Goal: Feedback & Contribution: Submit feedback/report problem

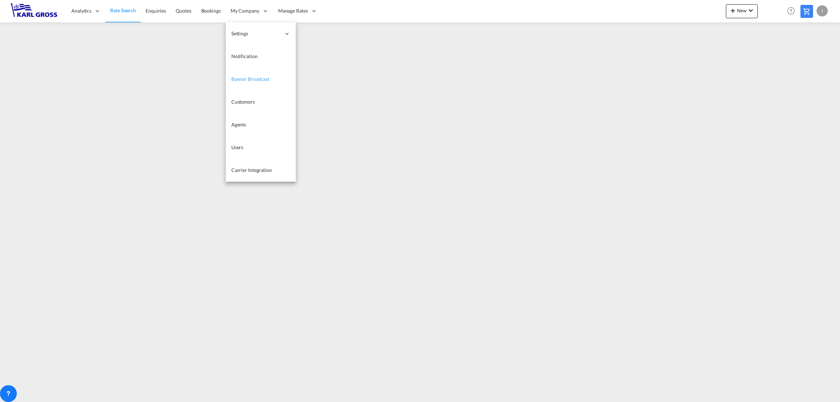
click at [275, 78] on link "Banner Broadcast" at bounding box center [261, 79] width 70 height 23
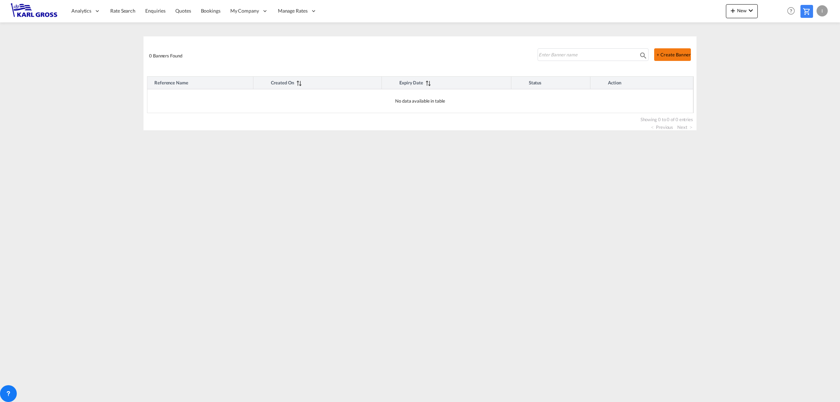
click at [674, 53] on button "+ Create Banner" at bounding box center [672, 54] width 37 height 13
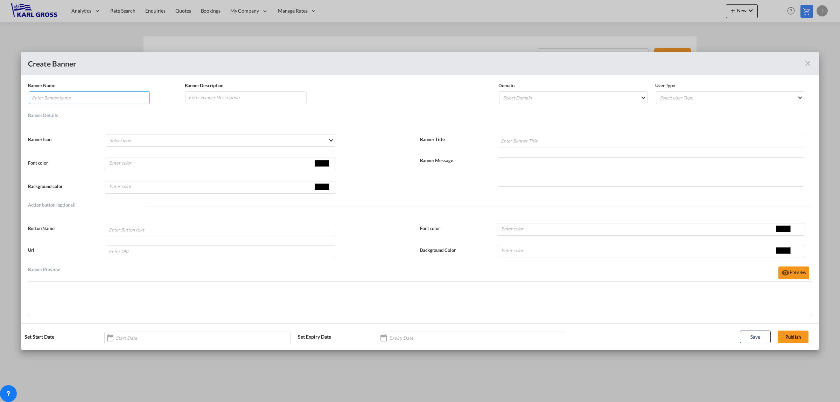
click at [79, 100] on input "Banner NameBanner Description ..." at bounding box center [89, 97] width 121 height 13
click at [331, 145] on md-select "Select Icon Account Account Switch Block Helper Chart Histogram Check Check Cir…" at bounding box center [221, 140] width 230 height 13
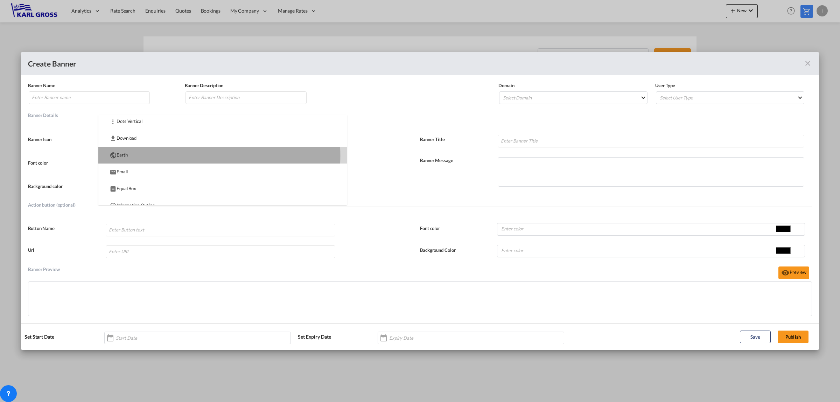
click at [149, 155] on md-option "Earth" at bounding box center [222, 155] width 249 height 17
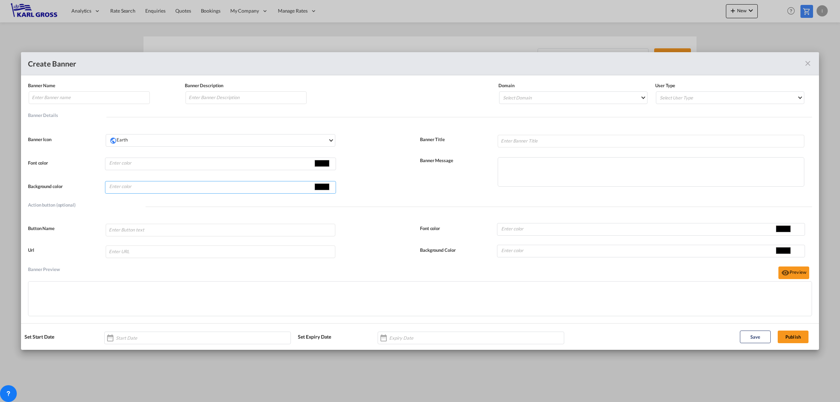
click at [320, 187] on input "#000000" at bounding box center [322, 186] width 18 height 11
type input "#db2967"
type input "#db2970"
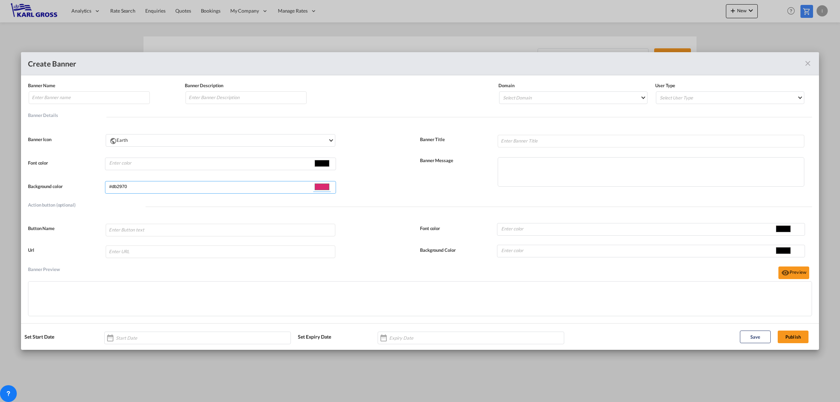
type input "#db297f"
type input "#db29ab"
type input "#d829db"
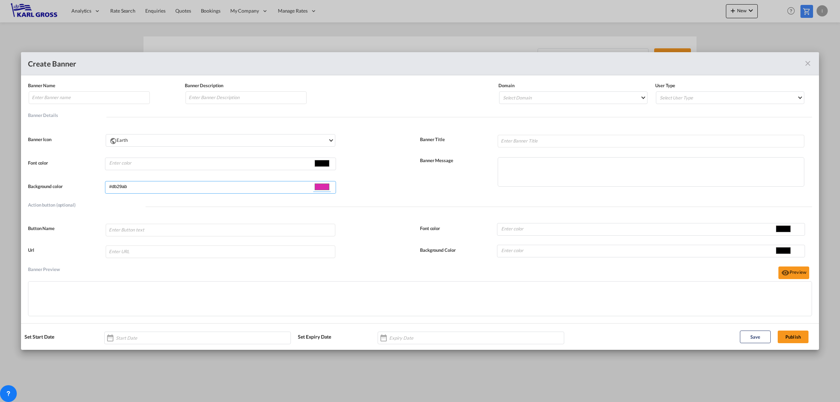
type input "#d829db"
type input "#3529db"
type input "#2970db"
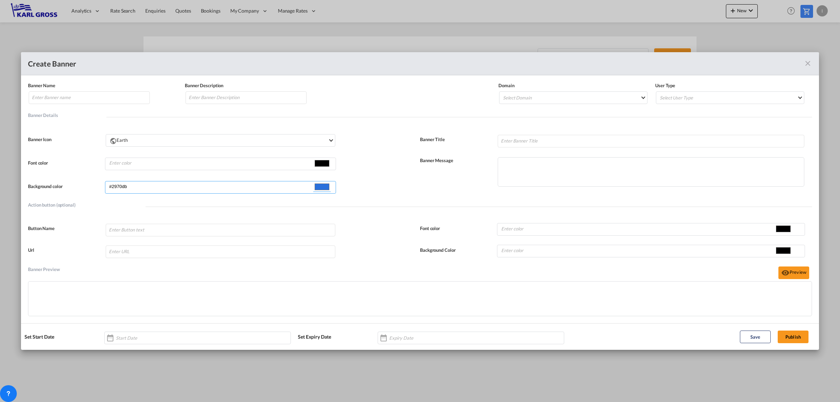
type input "#29dbc6"
type input "#29db56"
type input "#67db29"
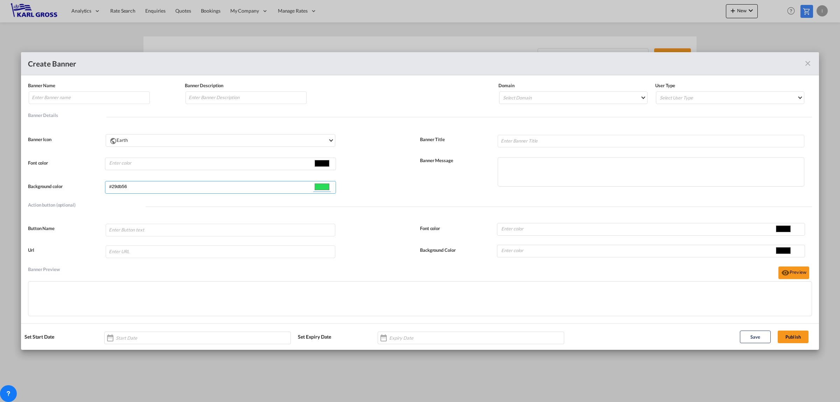
type input "#67db29"
type input "#dbb429"
type input "#db2929"
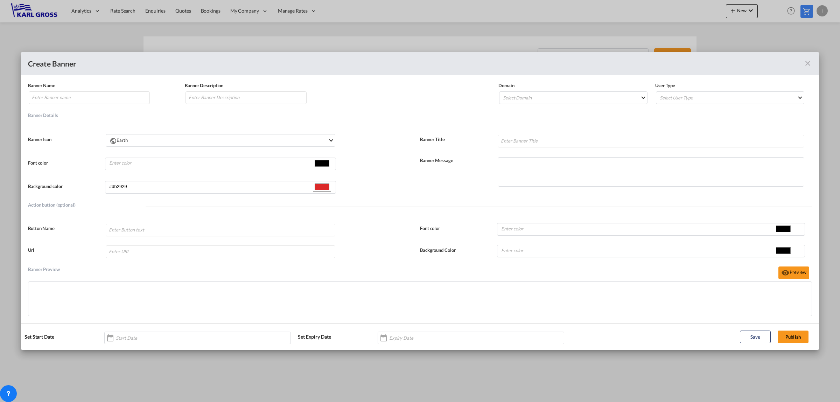
type input "#db2929"
click at [398, 171] on div "Font color #000000" at bounding box center [224, 162] width 392 height 16
click at [133, 162] on input "Banner NameBanner Description ..." at bounding box center [211, 163] width 205 height 11
click at [75, 96] on input "Banner NameBanner Description ..." at bounding box center [89, 97] width 121 height 13
click at [205, 101] on input "Banner NameBanner Description ..." at bounding box center [246, 97] width 121 height 13
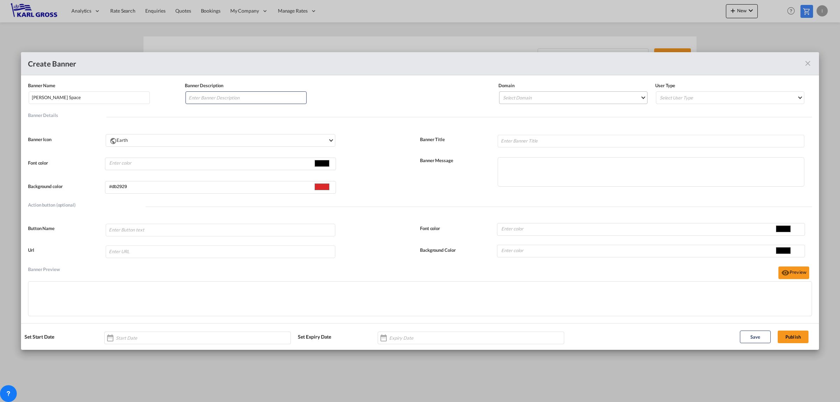
click at [582, 98] on md-select "Select Domain Karl Gross Internationale Speidtion GmbH" at bounding box center [573, 97] width 148 height 13
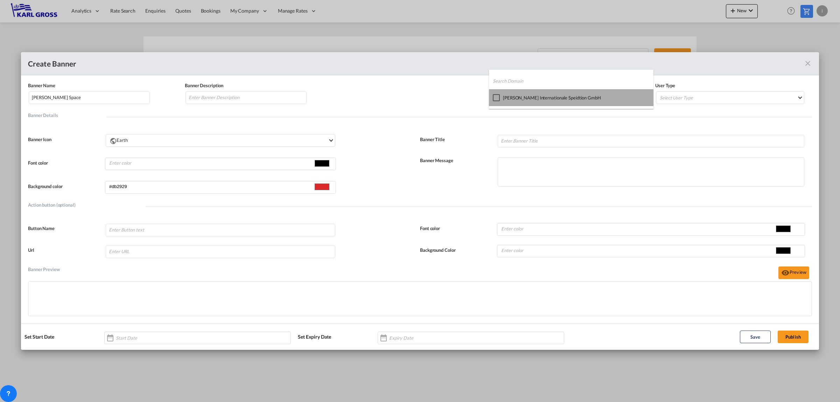
click at [500, 97] on div at bounding box center [496, 97] width 7 height 7
click at [739, 98] on md-backdrop at bounding box center [420, 201] width 840 height 402
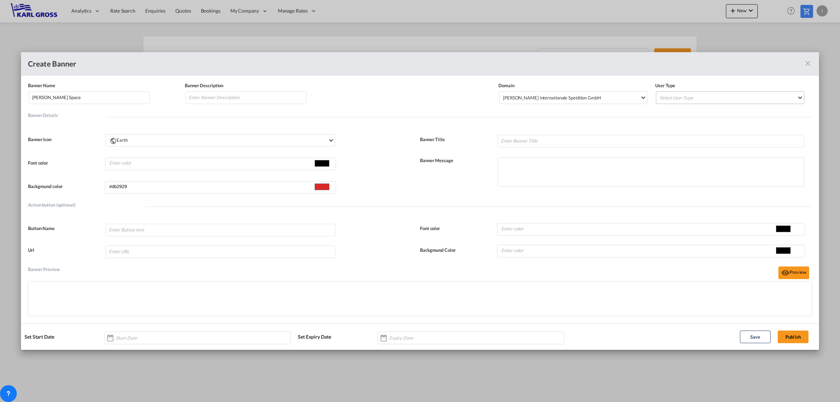
click at [781, 99] on md-select "Select User Type All Internal Customer" at bounding box center [730, 97] width 148 height 13
click at [711, 116] on md-option "Internal" at bounding box center [732, 114] width 156 height 17
click at [138, 230] on input "Banner NameBanner Description ..." at bounding box center [221, 230] width 230 height 13
click at [510, 139] on input "Banner NameBanner Description ..." at bounding box center [651, 141] width 307 height 13
click at [87, 100] on input "Yang Ming Space" at bounding box center [89, 97] width 121 height 13
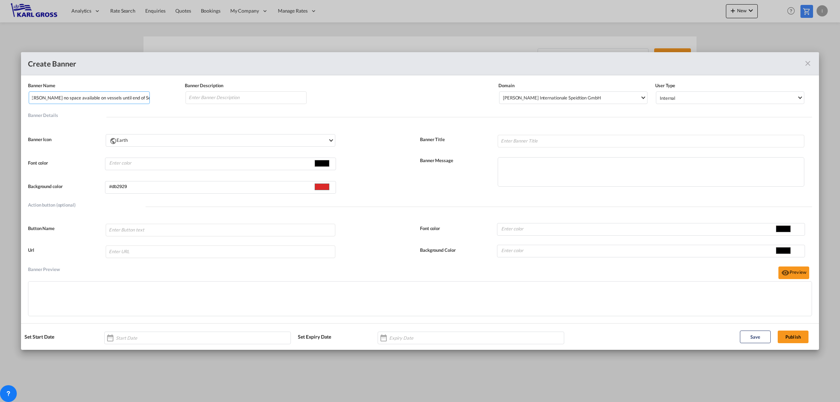
scroll to position [0, 7]
click at [46, 99] on input "Yang Ming no space available on vessels until end of September" at bounding box center [89, 97] width 121 height 13
drag, startPoint x: 30, startPoint y: 97, endPoint x: 283, endPoint y: 100, distance: 252.8
click at [283, 100] on div "Banner Name Yang Ming no space available on vessels until end of September Bann…" at bounding box center [420, 97] width 784 height 31
type input "Yang Ming no space available on vessels until end of September"
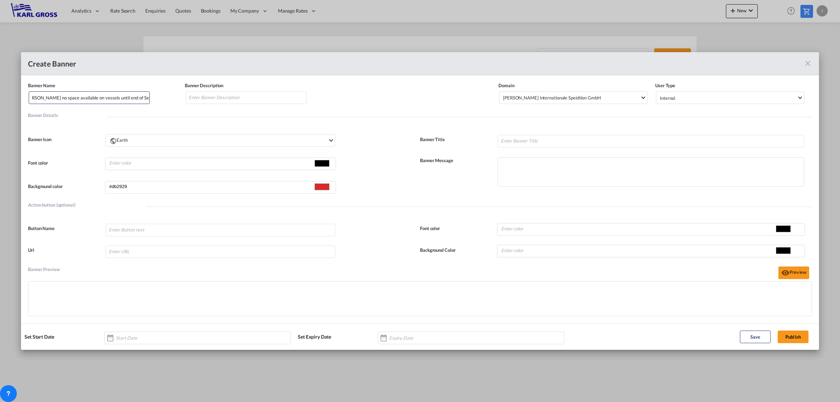
click at [111, 294] on div "Banner NameBanner Description ..." at bounding box center [420, 298] width 784 height 35
click at [112, 336] on div "Banner NameBanner Description ..." at bounding box center [110, 338] width 11 height 14
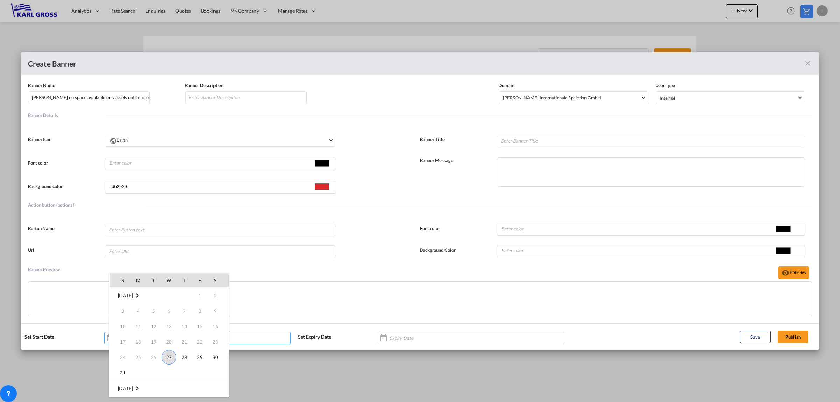
click at [167, 358] on span "27" at bounding box center [169, 357] width 15 height 15
type input "27 Aug 2025"
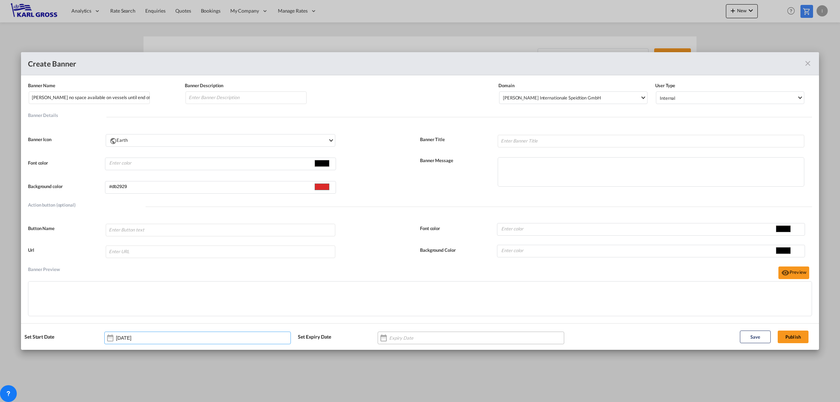
click at [516, 336] on div "Banner NameBanner Description ..." at bounding box center [471, 338] width 187 height 13
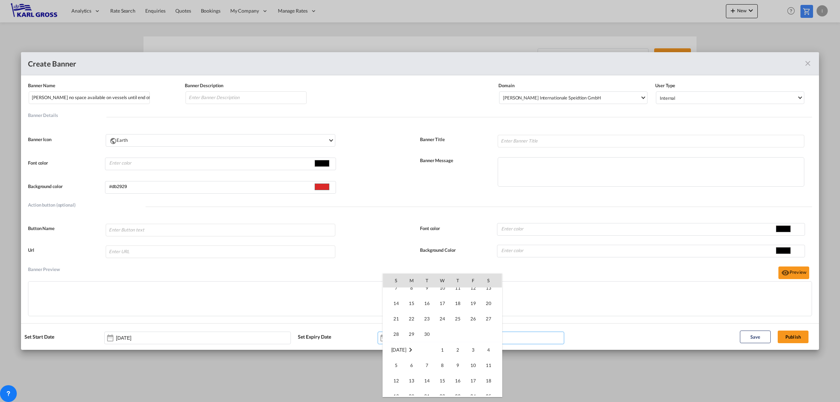
scroll to position [175, 0]
click at [470, 368] on span "31" at bounding box center [473, 368] width 14 height 14
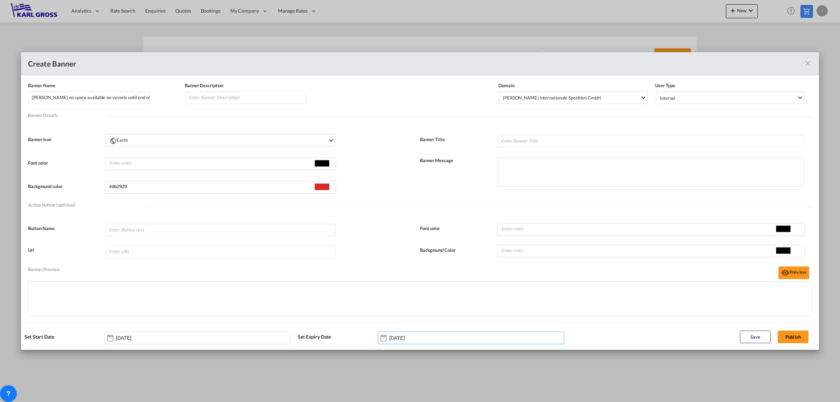
click at [450, 338] on div "31 Oct 2025" at bounding box center [471, 338] width 187 height 13
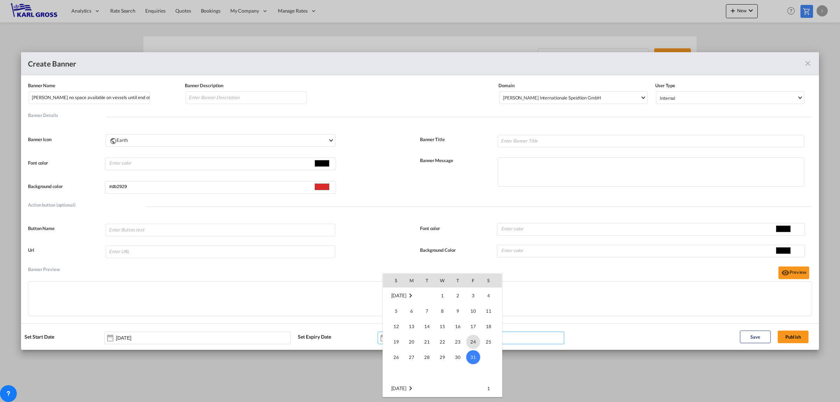
scroll to position [98, 0]
click at [425, 365] on span "30" at bounding box center [427, 367] width 14 height 14
type input "30 Sep 2025"
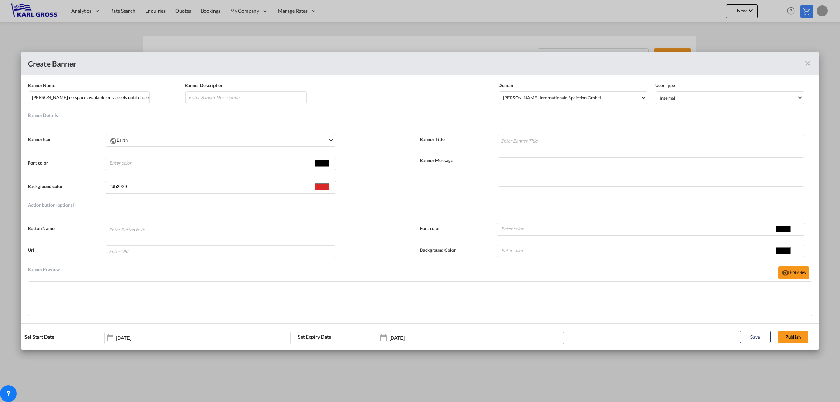
click at [139, 287] on div "Banner NameBanner Description ..." at bounding box center [420, 298] width 784 height 35
click at [793, 274] on button "Preview" at bounding box center [794, 272] width 31 height 13
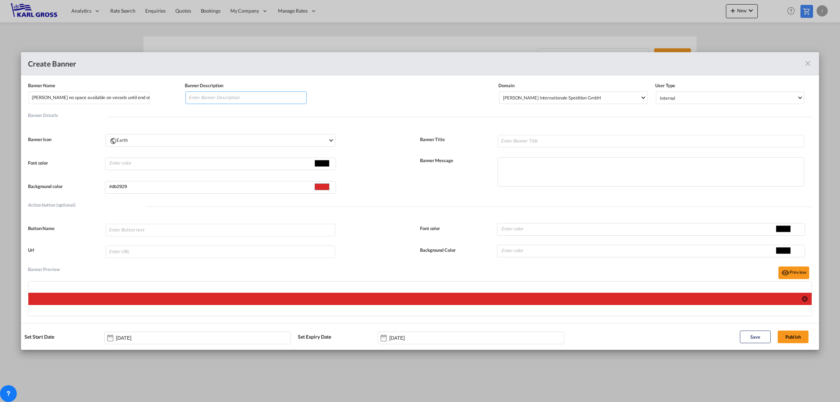
click at [230, 102] on input "Banner NameBanner Description ..." at bounding box center [246, 97] width 121 height 13
paste input "Yang Ming no space available on vessels until end of September"
type input "Yang Ming no space available on vessels until end of September"
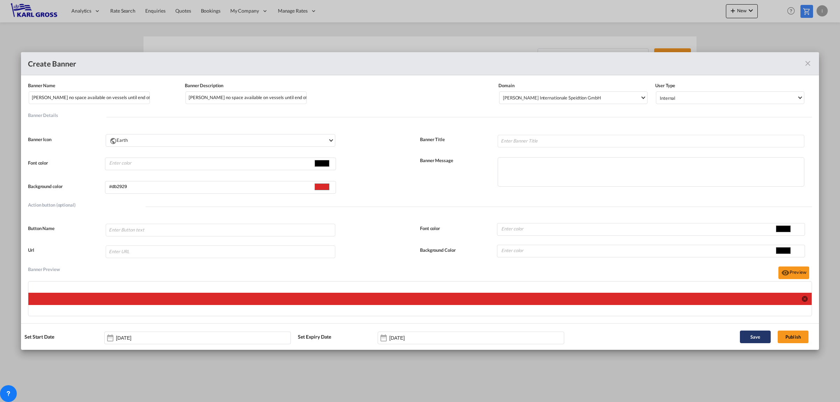
click at [759, 337] on button "Save" at bounding box center [755, 337] width 31 height 13
click at [523, 141] on input "Banner NameBanner Description ..." at bounding box center [651, 141] width 307 height 13
drag, startPoint x: 54, startPoint y: 98, endPoint x: 352, endPoint y: 118, distance: 299.3
click at [352, 118] on div "Banner Name Yang Ming no space available on vessels until end of September Bann…" at bounding box center [420, 199] width 784 height 234
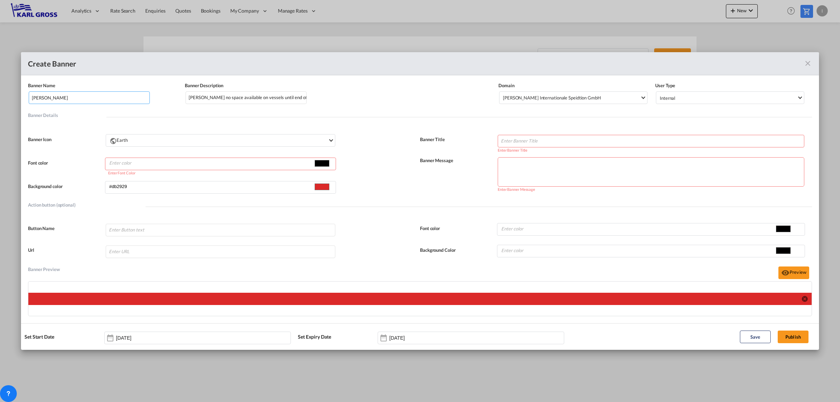
scroll to position [0, 0]
type input "Yang Ming"
drag, startPoint x: 246, startPoint y: 97, endPoint x: 478, endPoint y: 101, distance: 232.2
click at [478, 101] on div "Banner Name Yang Ming Banner Description Yang Ming no space available on vessel…" at bounding box center [420, 97] width 784 height 31
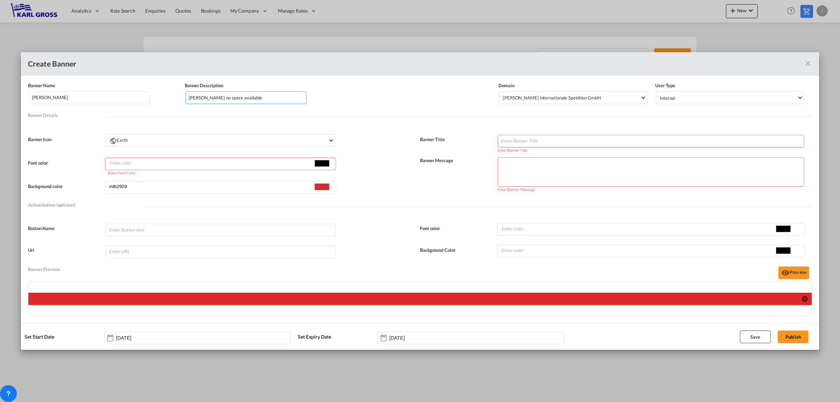
scroll to position [0, 0]
type input "Yang Ming no space available"
click at [520, 143] on input "Banner NameBanner Description ..." at bounding box center [651, 141] width 307 height 13
drag, startPoint x: 282, startPoint y: 98, endPoint x: 110, endPoint y: 98, distance: 171.9
click at [121, 97] on div "Banner Name Yang Ming Banner Description Yang Ming no space available Domain Ka…" at bounding box center [420, 97] width 784 height 31
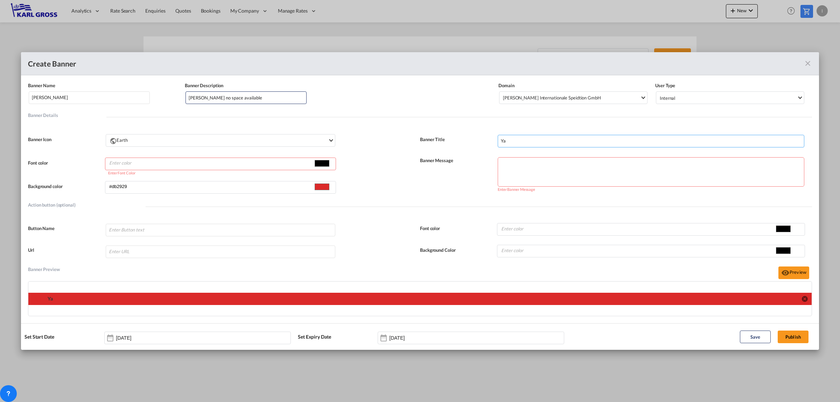
click at [529, 139] on input "Ya" at bounding box center [651, 141] width 307 height 13
drag, startPoint x: 470, startPoint y: 142, endPoint x: 449, endPoint y: 141, distance: 21.7
click at [452, 141] on div "Banner Title Ya" at bounding box center [616, 139] width 392 height 16
paste input "ng Ming no space available"
click at [522, 143] on input "Yang Ming no space available" at bounding box center [651, 141] width 307 height 13
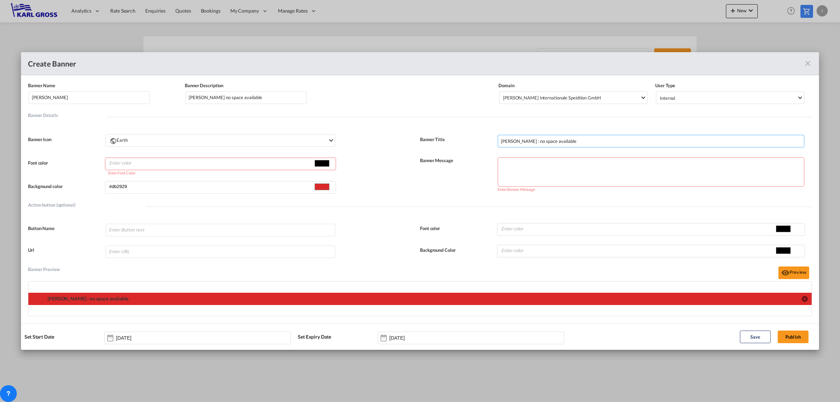
drag, startPoint x: 567, startPoint y: 141, endPoint x: 525, endPoint y: 142, distance: 41.3
click at [525, 142] on input "Yang Ming : no space available" at bounding box center [651, 141] width 307 height 13
type input "Yang Ming :"
click at [549, 173] on textarea "Banner NameBanner Description ..." at bounding box center [651, 171] width 307 height 29
paste textarea "no space available"
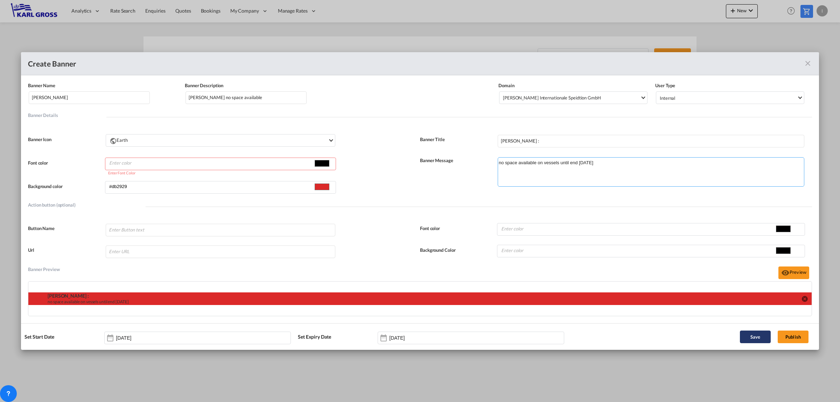
type textarea "no space available on vessels until end September'25"
click at [760, 337] on button "Save" at bounding box center [755, 337] width 31 height 13
click at [750, 338] on button "Save" at bounding box center [755, 337] width 31 height 13
click at [791, 336] on button "Publish" at bounding box center [793, 337] width 31 height 13
click at [794, 337] on button "Publish" at bounding box center [793, 337] width 31 height 13
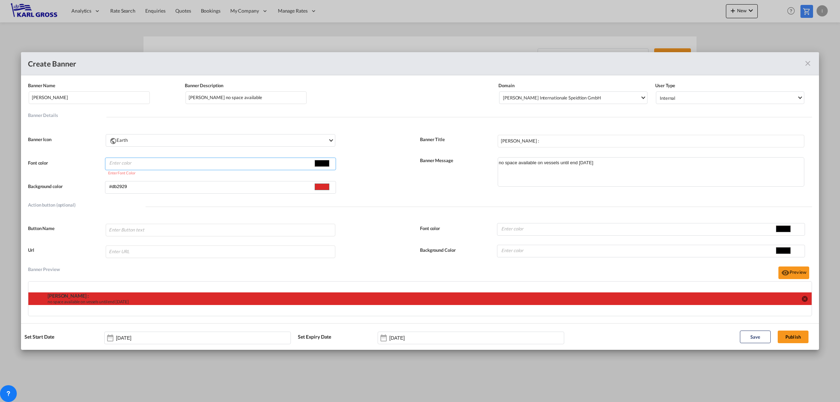
click at [320, 161] on input "#000000" at bounding box center [322, 163] width 18 height 11
type input "#1a1919"
click at [381, 152] on div "Font color #1a1919 #1a1919 Enter Font Color Background color #db2929 #db2929 Ba…" at bounding box center [420, 171] width 784 height 48
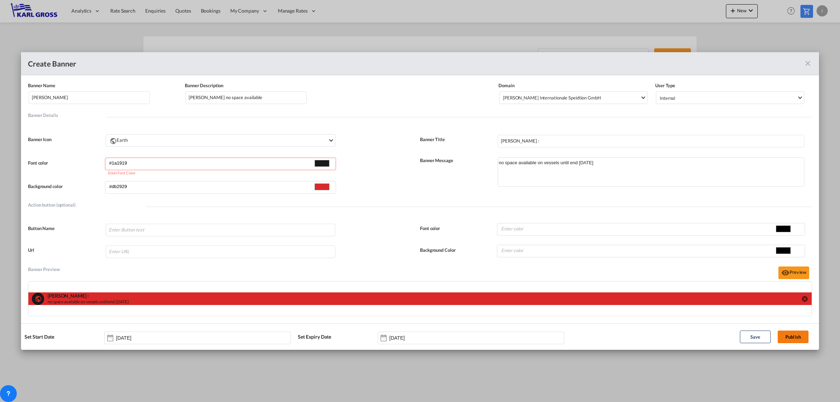
click at [789, 337] on button "Publish" at bounding box center [793, 337] width 31 height 13
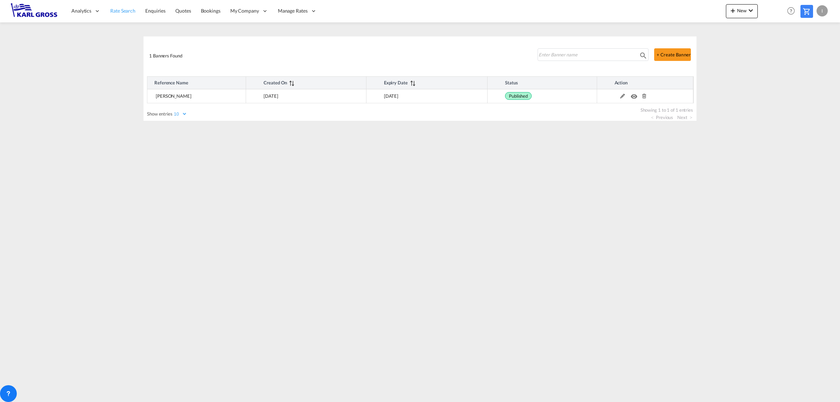
click at [133, 16] on link "Rate Search" at bounding box center [122, 11] width 35 height 23
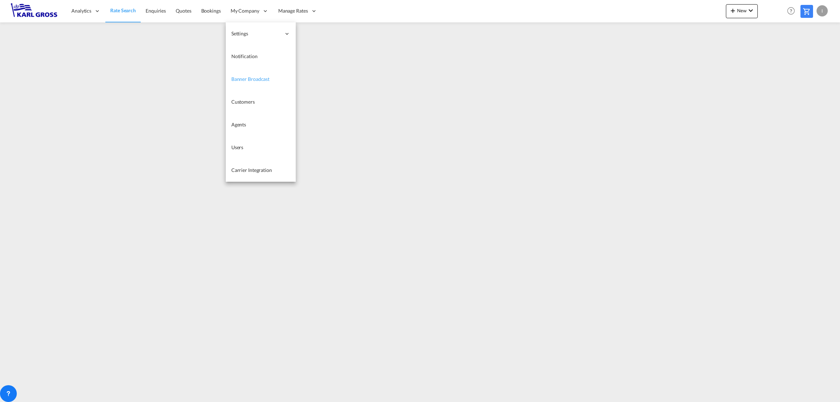
click at [265, 77] on span "Banner Broadcast" at bounding box center [250, 79] width 38 height 6
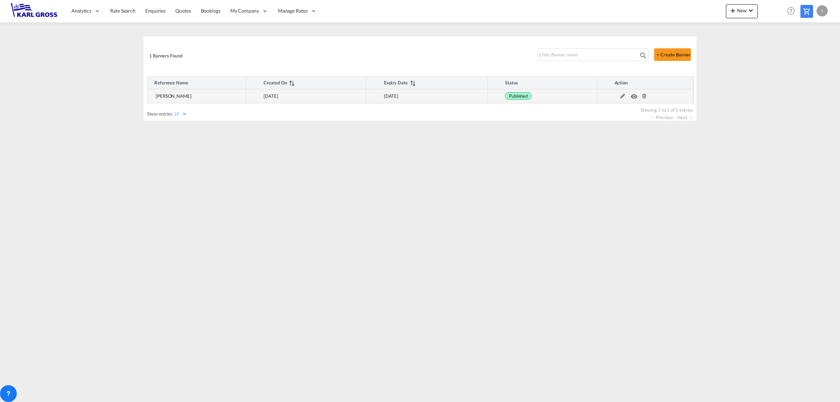
click at [634, 97] on md-icon "icon-eye" at bounding box center [635, 94] width 9 height 5
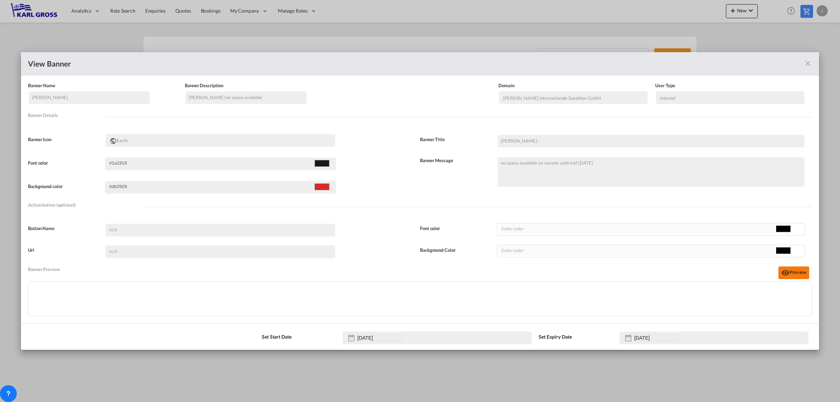
click at [783, 271] on md-icon "icon-eye" at bounding box center [786, 273] width 8 height 8
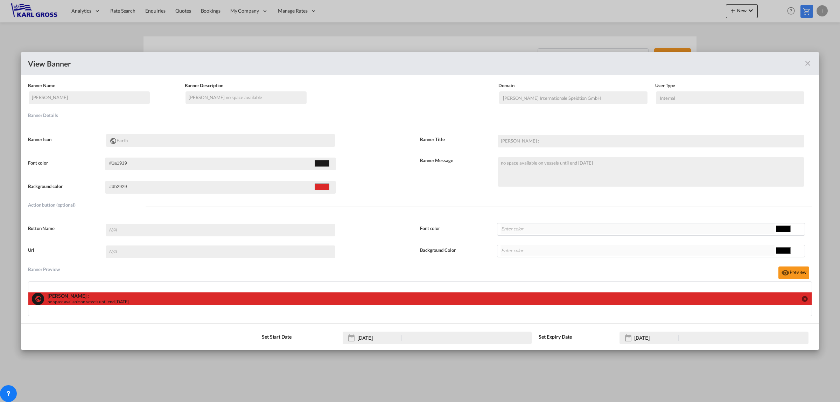
click at [805, 61] on md-icon "icon-close fg-AAA8AD" at bounding box center [808, 63] width 8 height 8
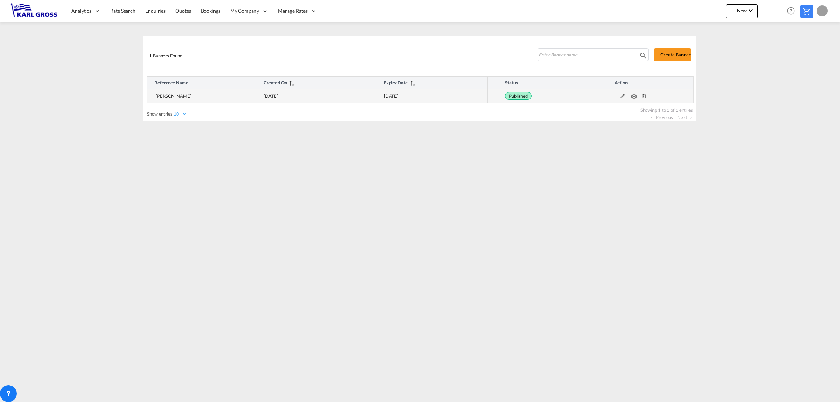
click at [622, 97] on md-icon at bounding box center [622, 96] width 9 height 5
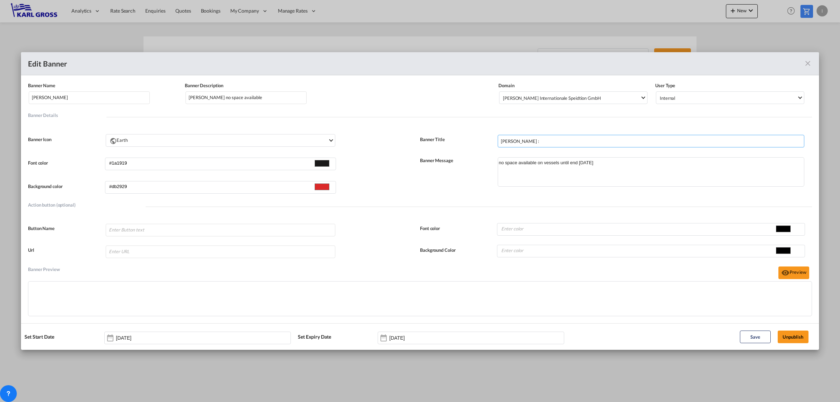
drag, startPoint x: 521, startPoint y: 142, endPoint x: 486, endPoint y: 142, distance: 35.4
click at [486, 142] on div "Banner Title Yang Ming :" at bounding box center [616, 139] width 392 height 16
type input ":"
click at [499, 162] on textarea "no space available on vessels until end September'25" at bounding box center [651, 171] width 307 height 29
paste textarea "Yang Ming"
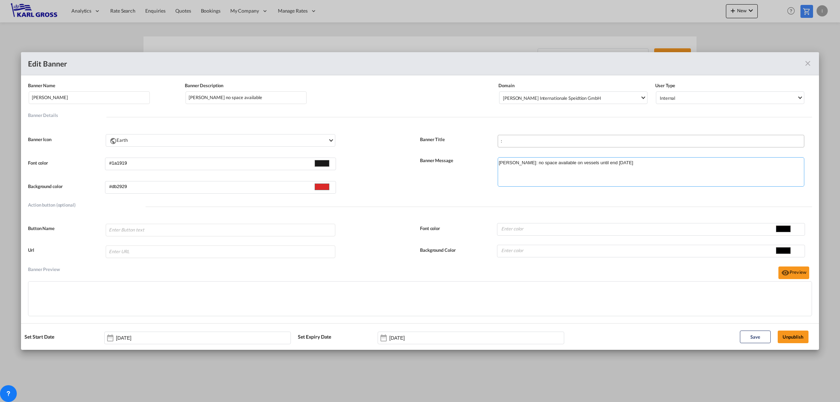
type textarea "Yang Ming: no space available on vessels until end September'25"
click at [502, 140] on input ":" at bounding box center [651, 141] width 307 height 13
click at [530, 141] on input "News from teh carriers:" at bounding box center [651, 141] width 307 height 13
click at [633, 142] on input "News from the carriers:" at bounding box center [651, 141] width 307 height 13
type input "News from the carriers:"
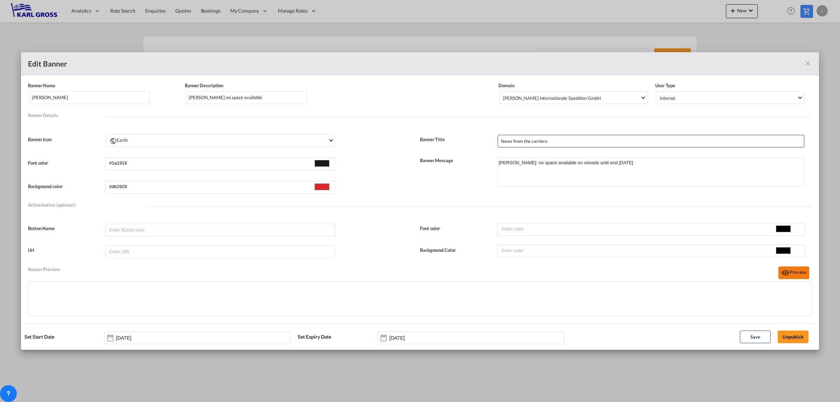
click at [799, 272] on button "Preview" at bounding box center [794, 272] width 31 height 13
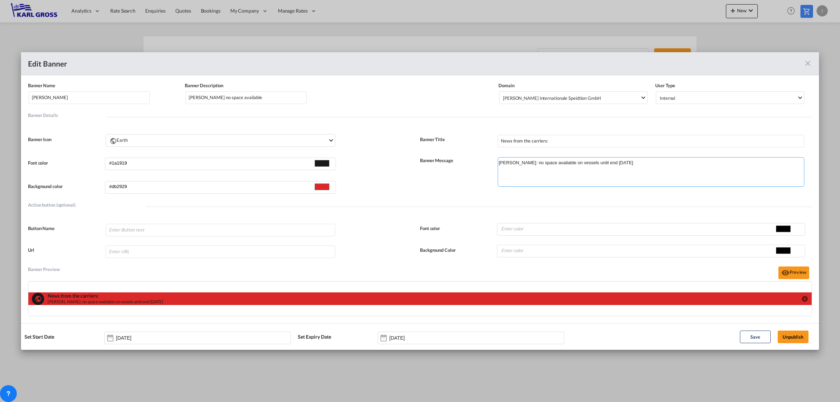
click at [501, 160] on textarea "Yang Ming: no space available on vessels until end September'25" at bounding box center [651, 171] width 307 height 29
click at [760, 335] on button "Save" at bounding box center [755, 337] width 31 height 13
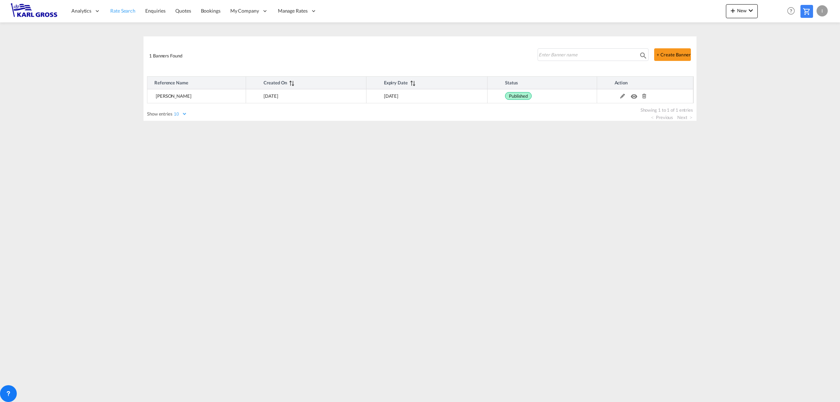
click at [120, 12] on span "Rate Search" at bounding box center [122, 11] width 25 height 6
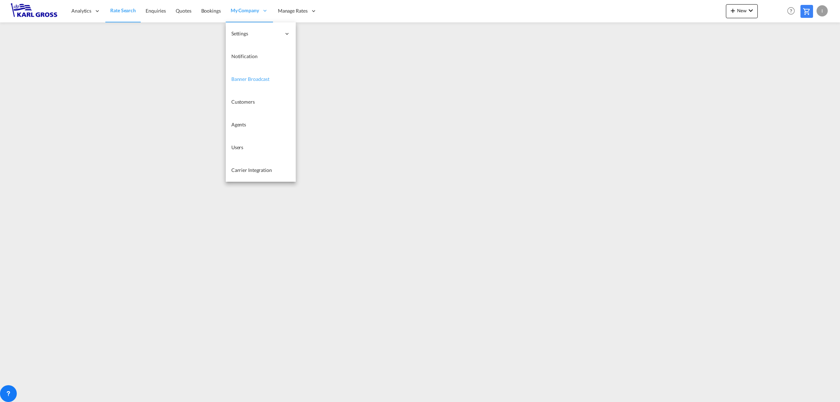
click at [254, 83] on link "Banner Broadcast" at bounding box center [261, 79] width 70 height 23
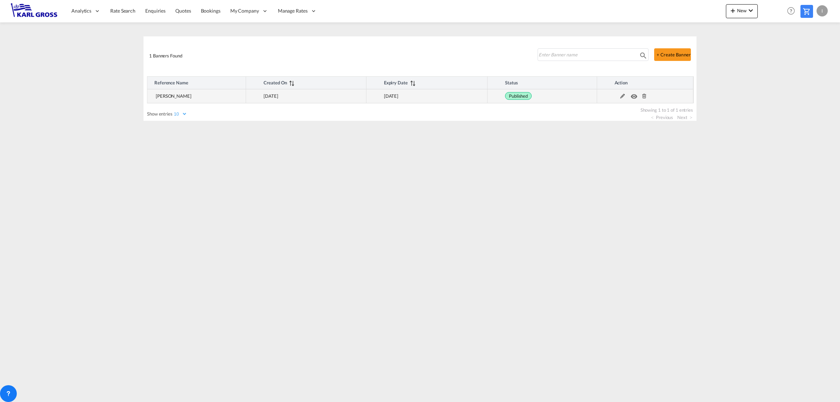
click at [174, 96] on span "Yang Ming" at bounding box center [174, 96] width 36 height 6
click at [620, 95] on md-icon at bounding box center [622, 96] width 9 height 5
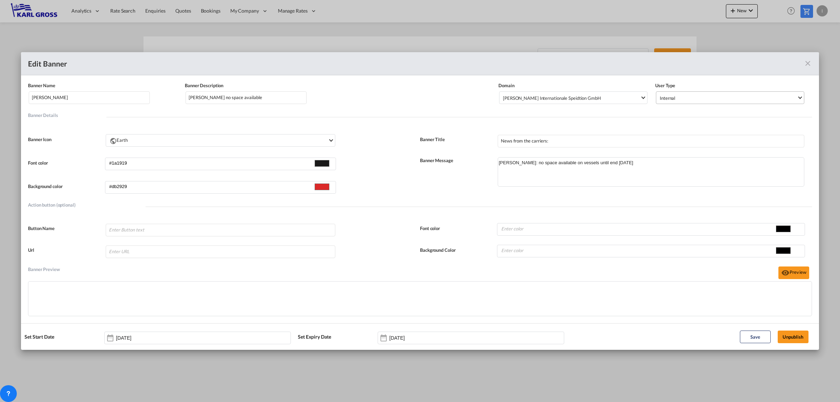
click at [711, 96] on span "Internal" at bounding box center [728, 98] width 137 height 6
click at [711, 79] on md-option "All" at bounding box center [732, 80] width 156 height 17
click at [767, 335] on button "Save" at bounding box center [755, 337] width 31 height 13
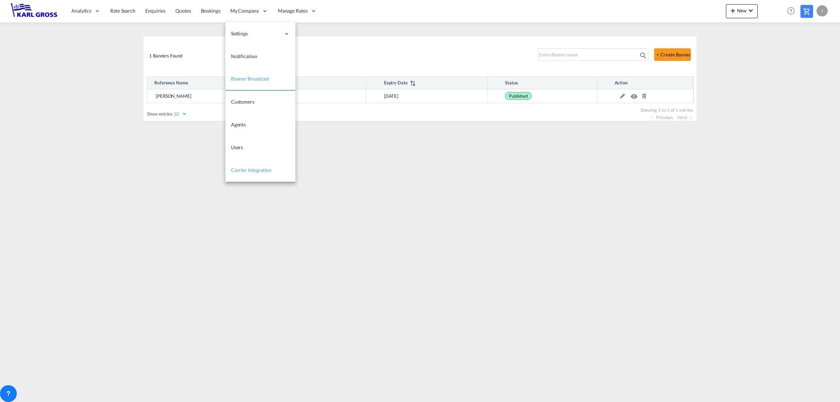
click at [261, 173] on span "Carrier Integration" at bounding box center [251, 170] width 41 height 7
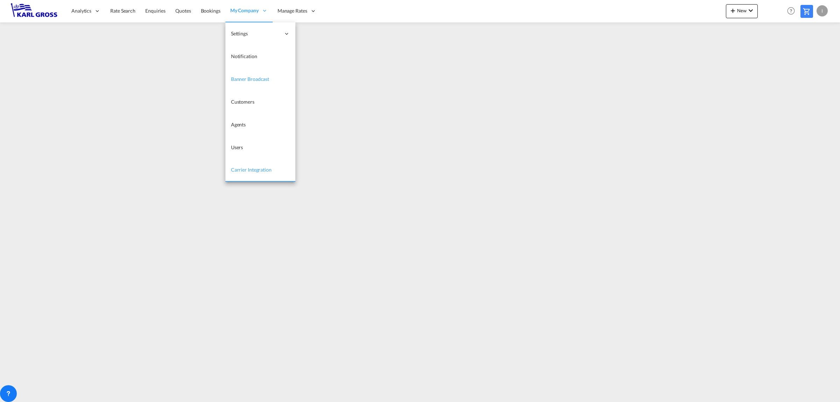
click at [263, 81] on span "Banner Broadcast" at bounding box center [250, 79] width 38 height 6
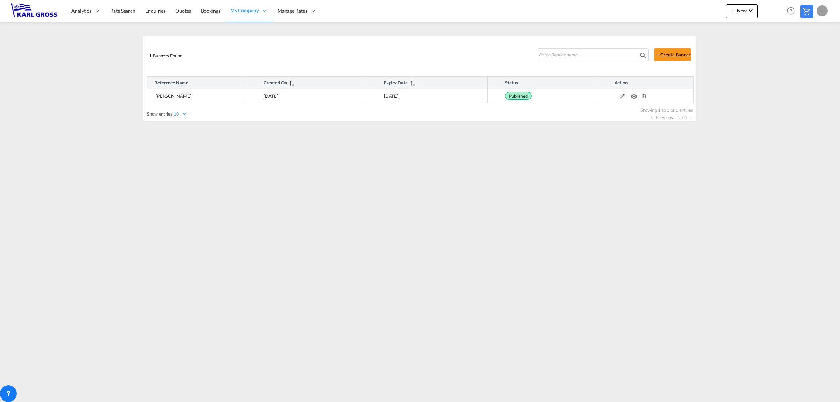
click at [823, 10] on div "I" at bounding box center [822, 10] width 11 height 11
click at [812, 58] on button "Logout" at bounding box center [815, 54] width 46 height 14
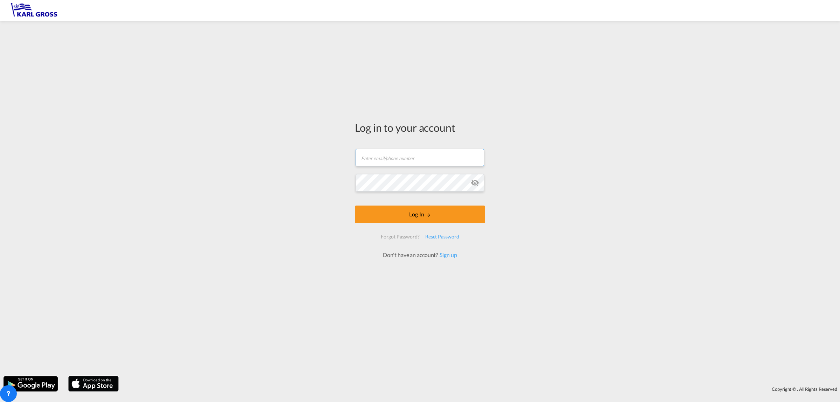
type input "i.bouwmann@karlgross.de"
click at [377, 219] on button "Log In" at bounding box center [420, 215] width 130 height 18
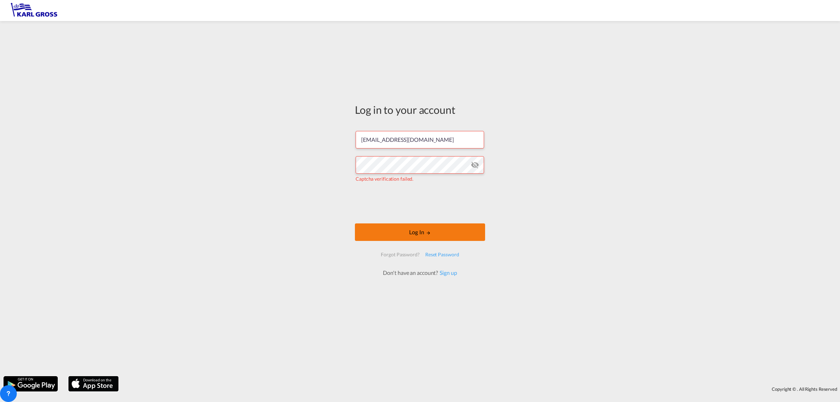
click at [461, 235] on button "Log In" at bounding box center [420, 232] width 130 height 18
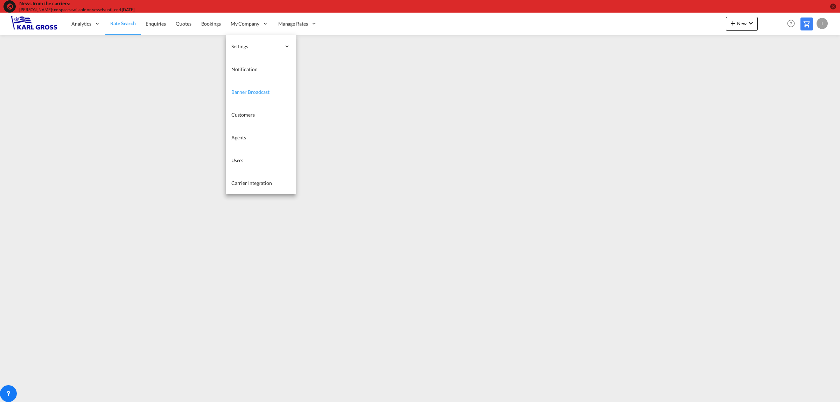
click at [253, 89] on span "Banner Broadcast" at bounding box center [250, 92] width 38 height 6
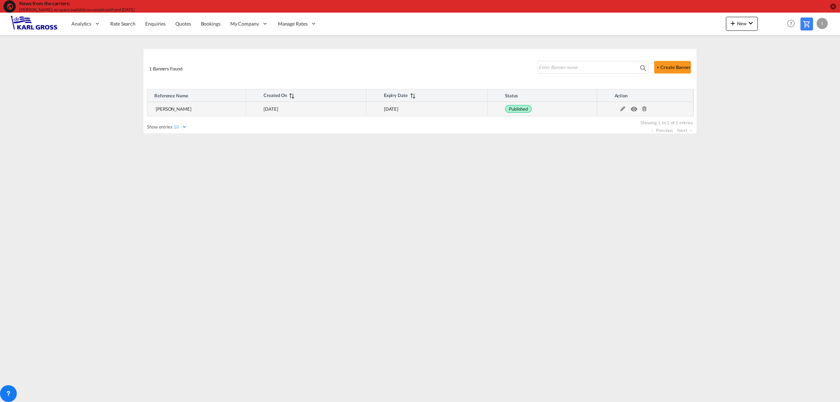
click at [623, 109] on md-icon at bounding box center [622, 108] width 9 height 5
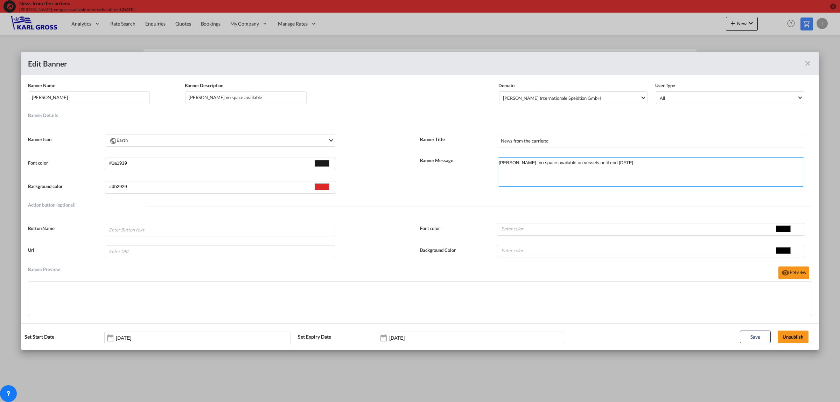
click at [649, 164] on textarea "Yang Ming: no space available on vessels until end September'25" at bounding box center [651, 171] width 307 height 29
type textarea "Yang Ming: no space available on vessels until end September'25 .e.g. tradelane…"
click at [752, 335] on button "Save" at bounding box center [755, 337] width 31 height 13
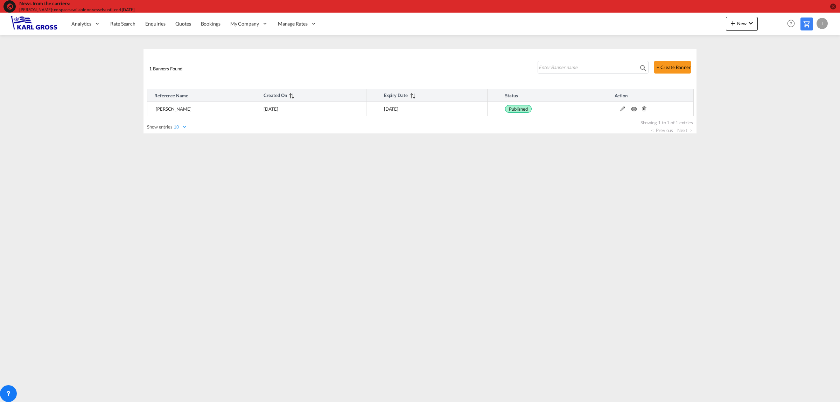
click at [365, 221] on md-content "Analytics Dashboard Rate Search Enquiries Quotes Bookings" at bounding box center [420, 207] width 840 height 389
click at [547, 224] on md-content "Analytics Dashboard Rate Search Enquiries Quotes Bookings" at bounding box center [420, 207] width 840 height 389
click at [684, 64] on button "+ Create Banner" at bounding box center [672, 67] width 37 height 13
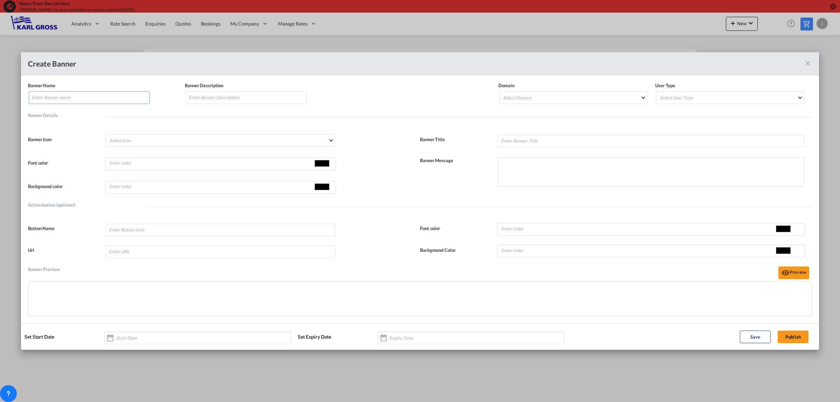
click at [91, 97] on input "Banner NameBanner Description ..." at bounding box center [89, 97] width 121 height 13
click at [149, 142] on md-select "Select Icon Account Account Switch Block Helper Chart Histogram Check Check Cir…" at bounding box center [221, 140] width 230 height 13
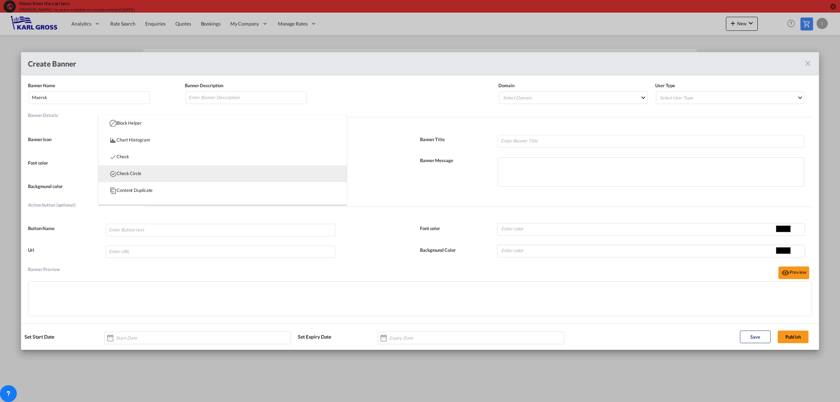
click at [195, 172] on md-option "Check Circle" at bounding box center [222, 173] width 249 height 17
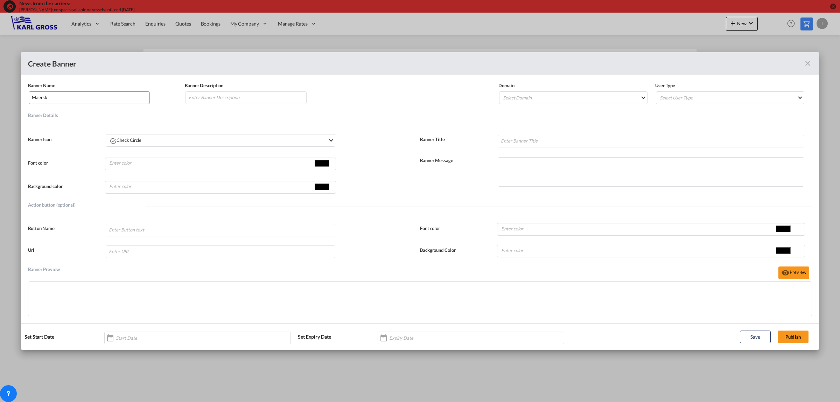
click at [95, 99] on input "Maersk" at bounding box center [89, 97] width 121 height 13
drag, startPoint x: 93, startPoint y: 97, endPoint x: -1, endPoint y: 94, distance: 95.0
click at [0, 94] on html "News from the carriers: Yang Ming: no space available on vessels until end Sept…" at bounding box center [420, 201] width 840 height 402
type input "Hapag"
click at [326, 188] on input "#000000" at bounding box center [322, 186] width 18 height 11
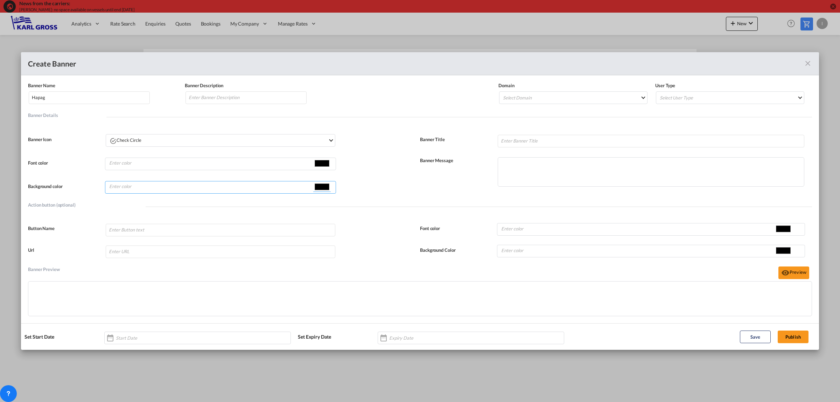
type input "#33852e"
type input "#25a01c"
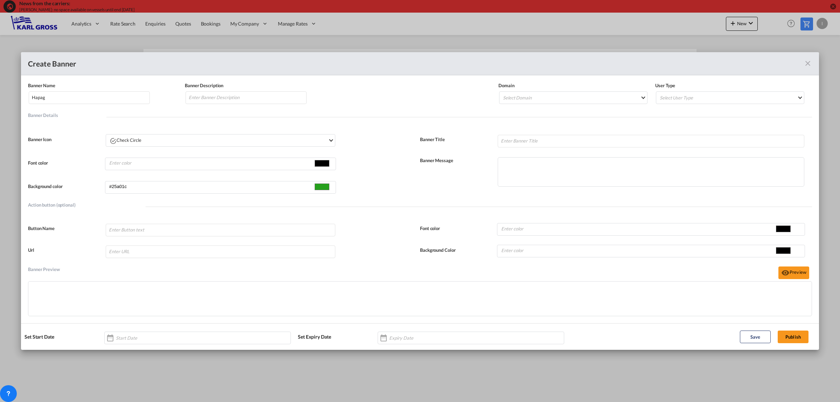
click at [202, 270] on div "Banner Preview Preview" at bounding box center [420, 269] width 784 height 24
click at [540, 143] on input "Banner NameBanner Description ..." at bounding box center [651, 141] width 307 height 13
click at [510, 170] on textarea "Banner NameBanner Description ..." at bounding box center [651, 171] width 307 height 29
click at [527, 138] on input "Hapag:" at bounding box center [651, 141] width 307 height 13
drag, startPoint x: 526, startPoint y: 141, endPoint x: 452, endPoint y: 145, distance: 73.3
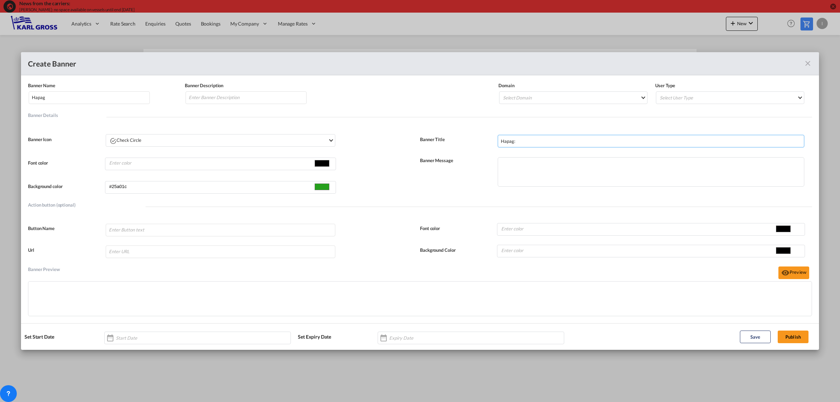
click at [464, 145] on div "Banner Title Hapag:" at bounding box center [616, 139] width 392 height 16
click at [525, 167] on textarea "Banner NameBanner Description ..." at bounding box center [651, 171] width 307 height 29
click at [526, 147] on input "Hapag:" at bounding box center [651, 141] width 307 height 13
type input "Hapag"
click at [522, 164] on textarea "Banner NameBanner Description ..." at bounding box center [651, 171] width 307 height 29
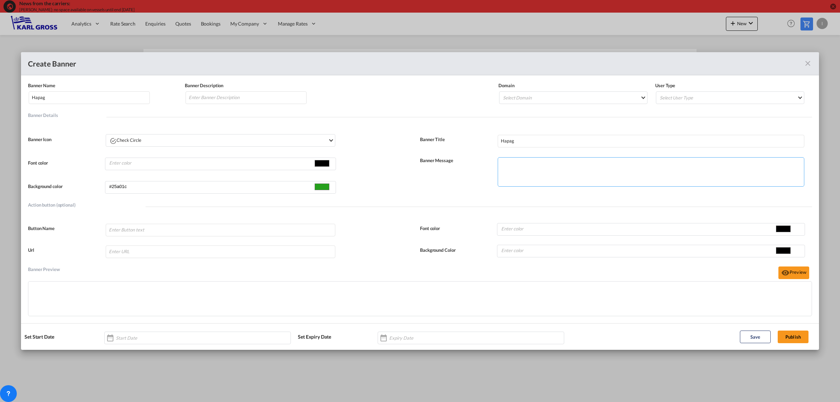
paste textarea "Hapag bietet nun auch an Additional Free Time bei Online Buchungen dazu kaufen …"
type textarea "Hapag bietet nun auch an Additional Free Time bei Online Buchungen dazu kaufen …"
click at [136, 251] on input "Banner NameBanner Description ..." at bounding box center [221, 251] width 230 height 13
paste input "https://www.hapag-lloyd.com/de/online-business/book/additional-freetime.html"
type input "https://www.hapag-lloyd.com/de/online-business/book/additional-freetime.html"
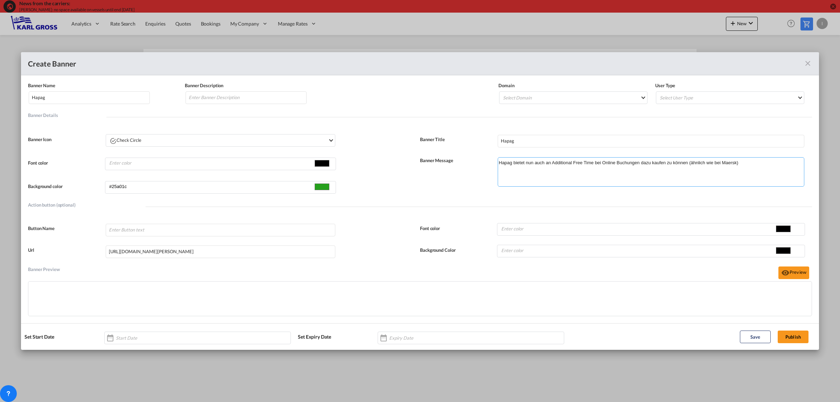
drag, startPoint x: 743, startPoint y: 163, endPoint x: 408, endPoint y: 158, distance: 335.5
click at [408, 158] on div "Font color #000000 Background color #25a01c #25a01c Banner Message Hapag bietet…" at bounding box center [420, 171] width 784 height 48
click at [553, 172] on textarea "Hapag bietet nun auch an Additional Free Time bei Online Buchungen dazu kaufen …" at bounding box center [651, 171] width 307 height 29
drag, startPoint x: 745, startPoint y: 163, endPoint x: 402, endPoint y: 160, distance: 343.1
click at [415, 160] on div "Font color #000000 Background color #25a01c #25a01c Banner Message Hapag bietet…" at bounding box center [420, 171] width 784 height 48
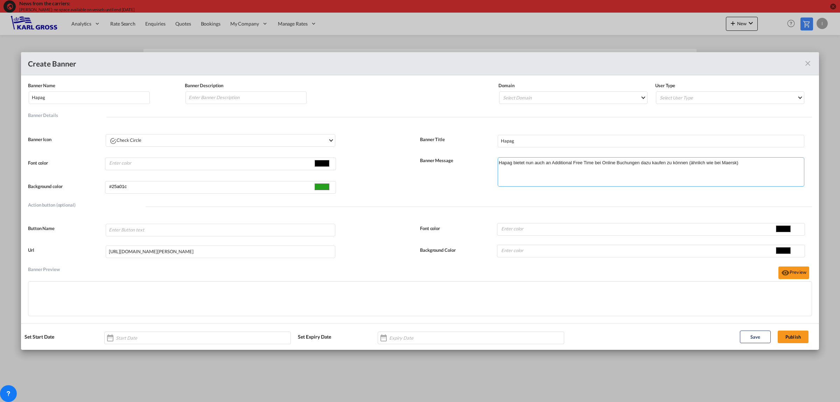
paste textarea "now also offers the option to purchase additional free time when booking online…"
click at [793, 274] on button "Preview" at bounding box center [794, 272] width 31 height 13
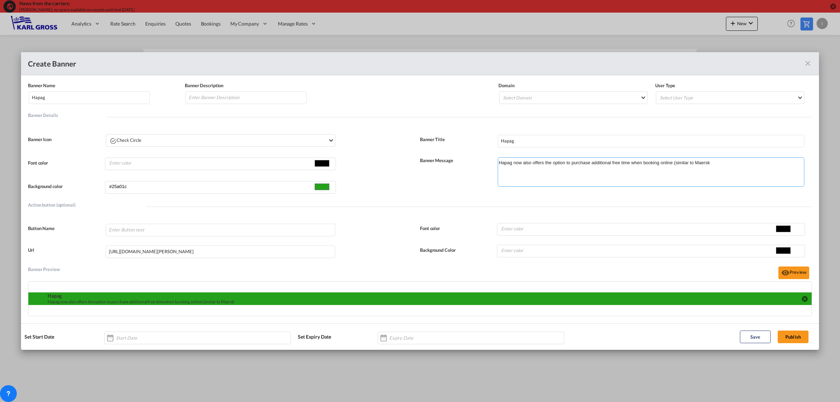
click at [724, 166] on textarea "Hapag now also offers the option to purchase additional free time when booking …" at bounding box center [651, 171] width 307 height 29
type textarea "Hapag now also offers the option to purchase additional free time when booking …"
click at [759, 332] on button "Save" at bounding box center [755, 337] width 31 height 13
click at [583, 93] on md-select "Select Domain Karl Gross Internationale Speidtion GmbH" at bounding box center [573, 97] width 148 height 13
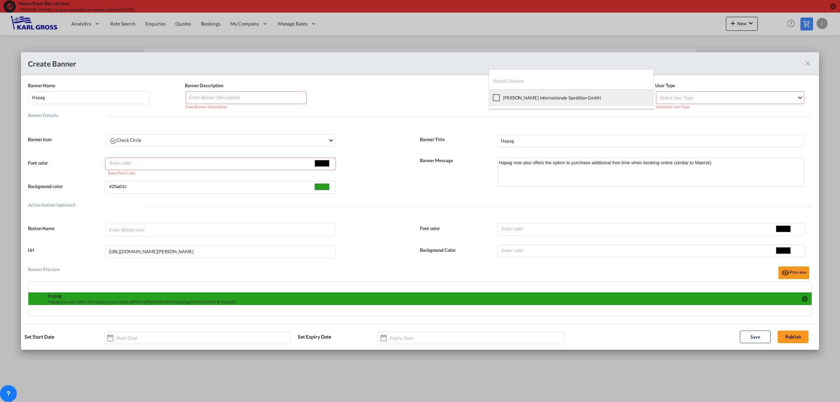
click at [575, 98] on div "Karl Gross Internationale Speidtion GmbH" at bounding box center [552, 98] width 98 height 6
click at [706, 97] on md-backdrop at bounding box center [420, 201] width 840 height 402
click at [782, 100] on md-select "Select User Type All Internal Customer" at bounding box center [730, 97] width 148 height 13
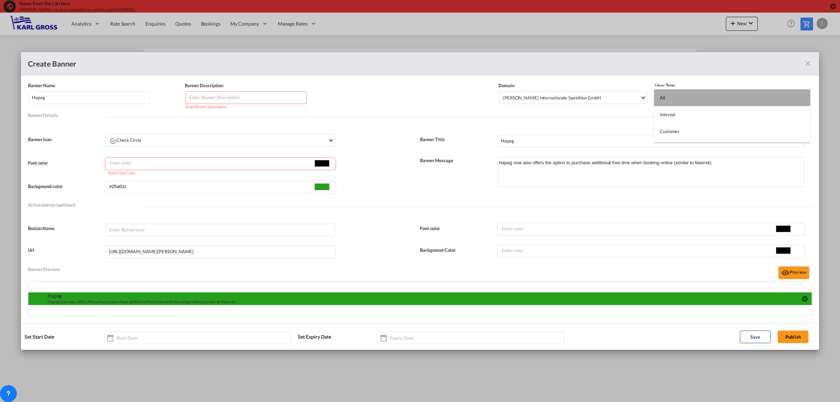
click at [721, 98] on md-option "All" at bounding box center [732, 97] width 156 height 17
click at [802, 337] on button "Publish" at bounding box center [793, 337] width 31 height 13
click at [796, 336] on button "Publish" at bounding box center [793, 337] width 31 height 13
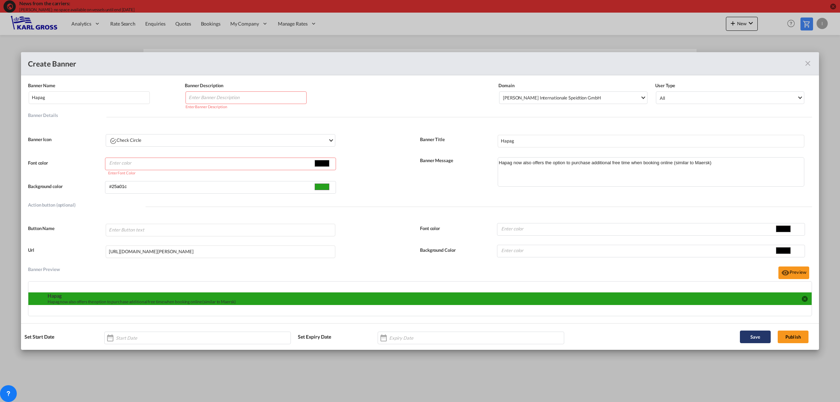
click at [743, 338] on button "Save" at bounding box center [755, 337] width 31 height 13
click at [797, 335] on button "Publish" at bounding box center [793, 337] width 31 height 13
click at [319, 162] on input "#000000" at bounding box center [322, 163] width 18 height 11
type input "#0f0f0f"
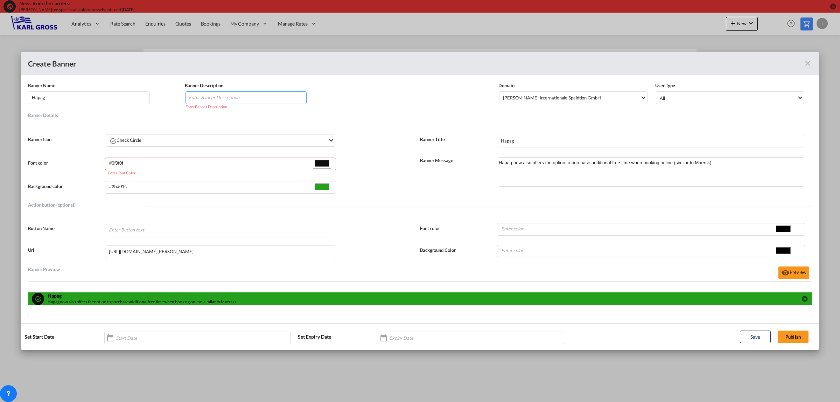
type input "#0f0f0f"
click at [233, 99] on input "Banner NameBanner Description ..." at bounding box center [246, 97] width 121 height 13
type input "Hapag additional free time"
click at [263, 340] on div "Banner NameBanner Description ..." at bounding box center [197, 338] width 187 height 13
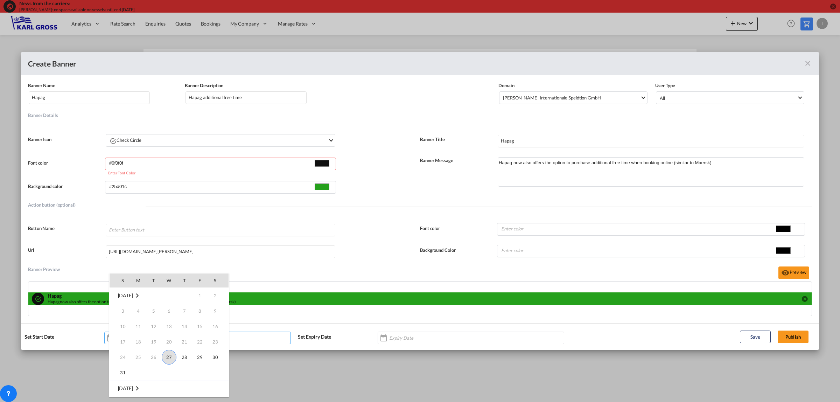
click at [755, 339] on div at bounding box center [420, 201] width 840 height 402
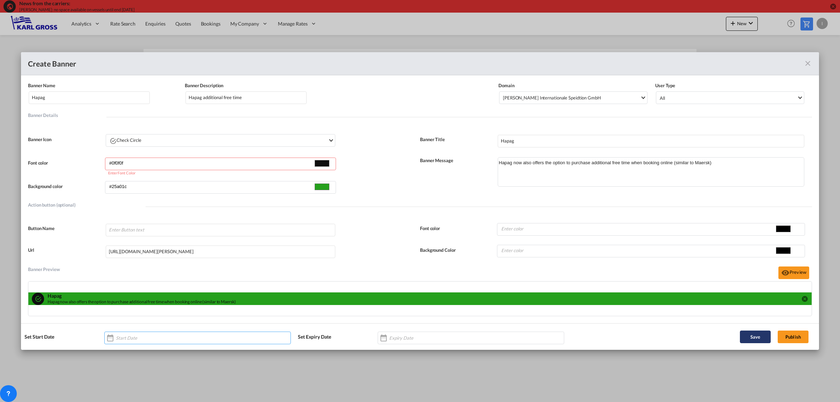
click at [753, 338] on button "Save" at bounding box center [755, 337] width 31 height 13
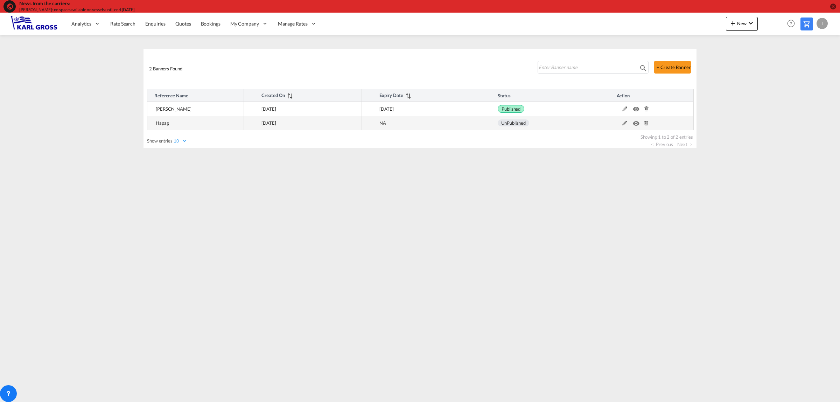
click at [623, 123] on md-icon at bounding box center [624, 123] width 9 height 5
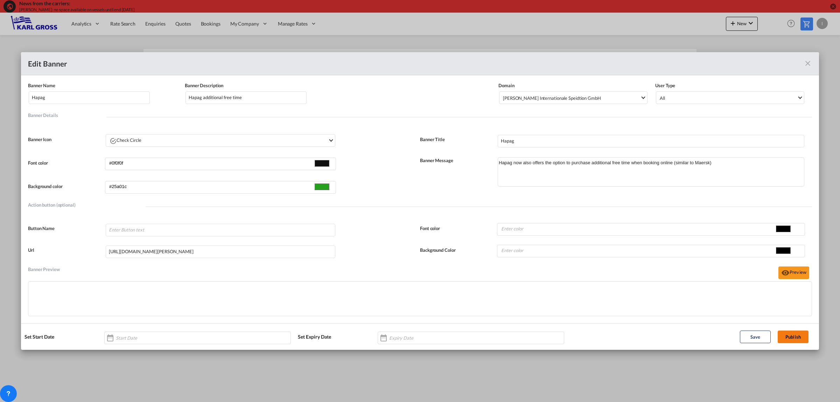
click at [793, 339] on button "Publish" at bounding box center [793, 337] width 31 height 13
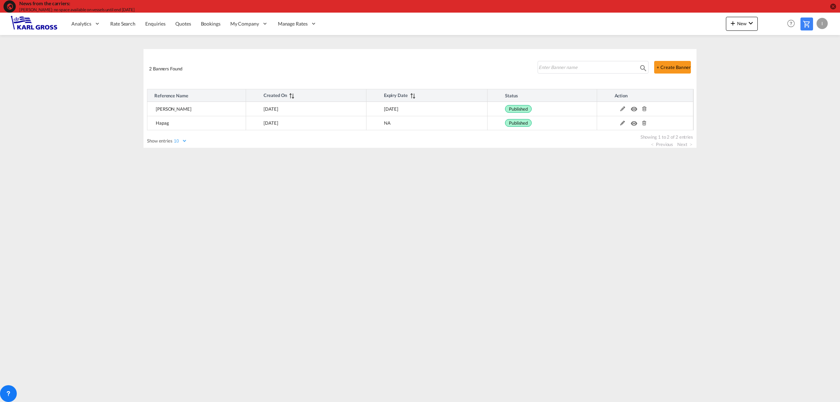
click at [821, 25] on div "I" at bounding box center [822, 23] width 11 height 11
click at [811, 66] on button "Logout" at bounding box center [815, 66] width 46 height 14
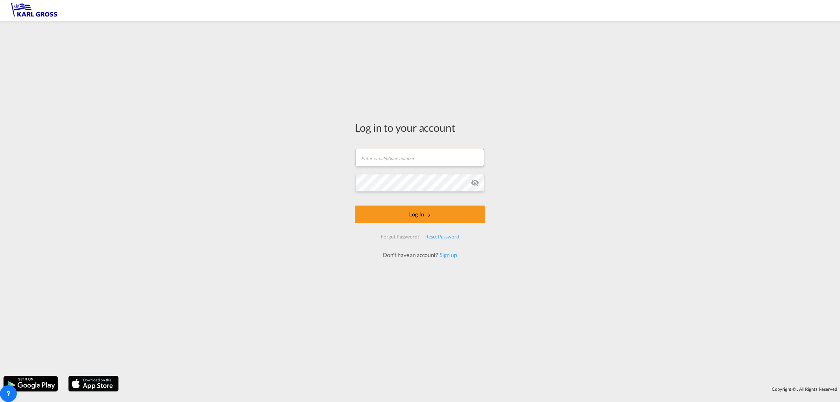
type input "i.bouwmann@karlgross.de"
click at [415, 212] on button "Log In" at bounding box center [420, 215] width 130 height 18
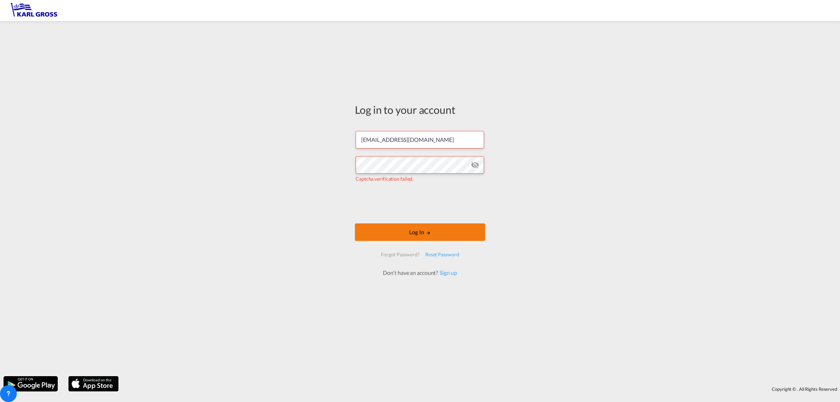
click at [421, 230] on button "Log In" at bounding box center [420, 232] width 130 height 18
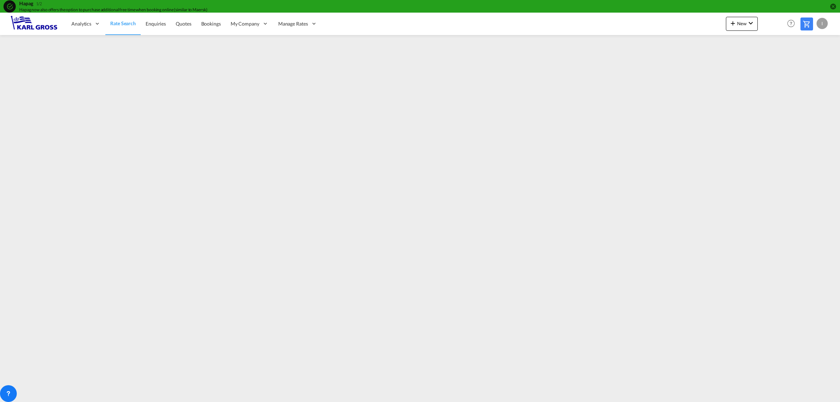
click at [58, 6] on div "Hapag 1/2" at bounding box center [365, 3] width 693 height 7
click at [30, 2] on md-tooltip "Hapag" at bounding box center [27, 2] width 16 height 8
click at [9, 6] on md-icon "icon-check-circle" at bounding box center [9, 6] width 7 height 7
click at [832, 8] on md-icon "icon-close-circle" at bounding box center [833, 6] width 7 height 7
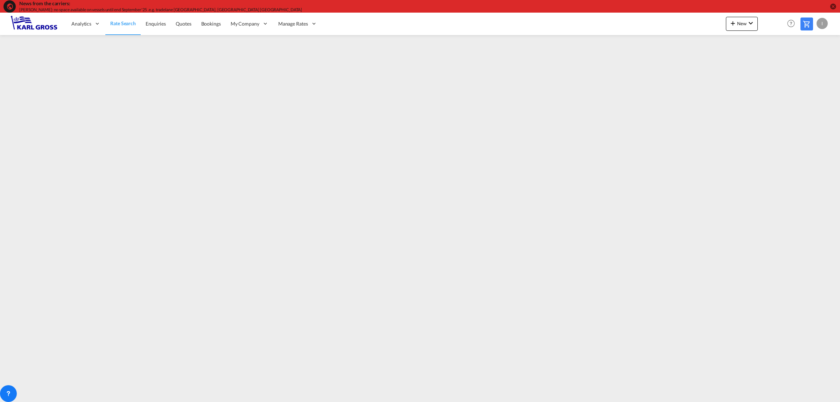
click at [832, 8] on md-icon "icon-close-circle" at bounding box center [833, 6] width 7 height 7
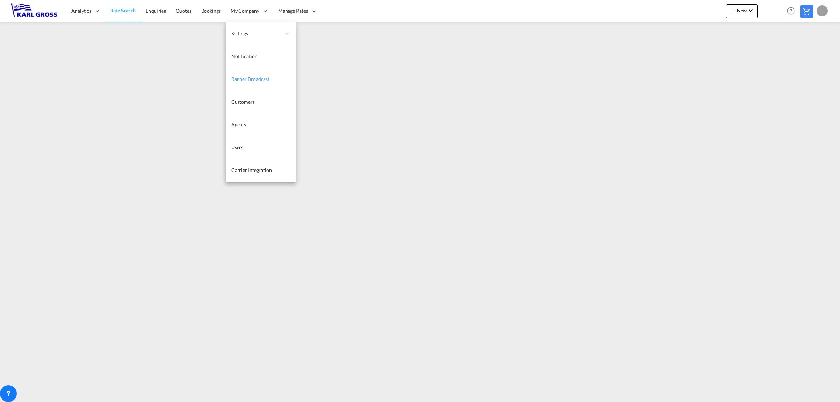
click at [258, 78] on span "Banner Broadcast" at bounding box center [250, 79] width 38 height 6
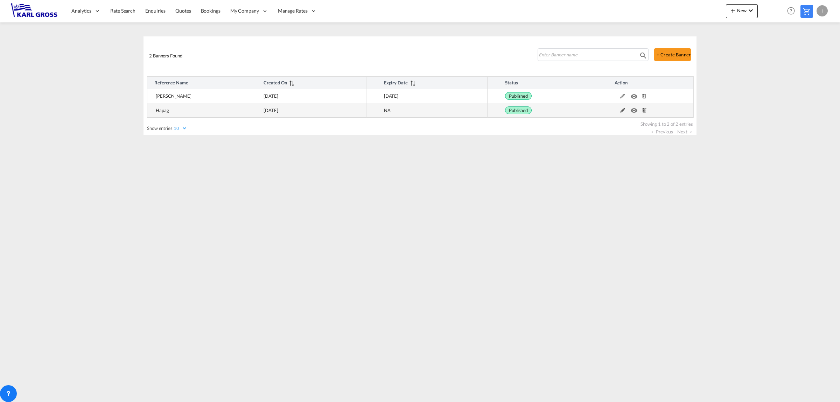
click at [624, 111] on md-icon at bounding box center [622, 110] width 9 height 5
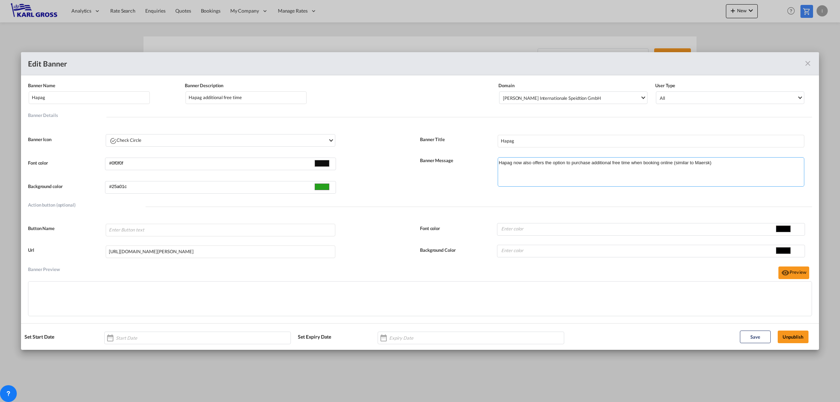
drag, startPoint x: 719, startPoint y: 164, endPoint x: 400, endPoint y: 160, distance: 318.6
click at [416, 160] on div "Font color #0f0f0f #0f0f0f Background color #25a01c #25a01c Banner Message Hapa…" at bounding box center [420, 171] width 784 height 48
click at [811, 62] on md-icon "icon-close fg-AAA8AD" at bounding box center [808, 63] width 8 height 8
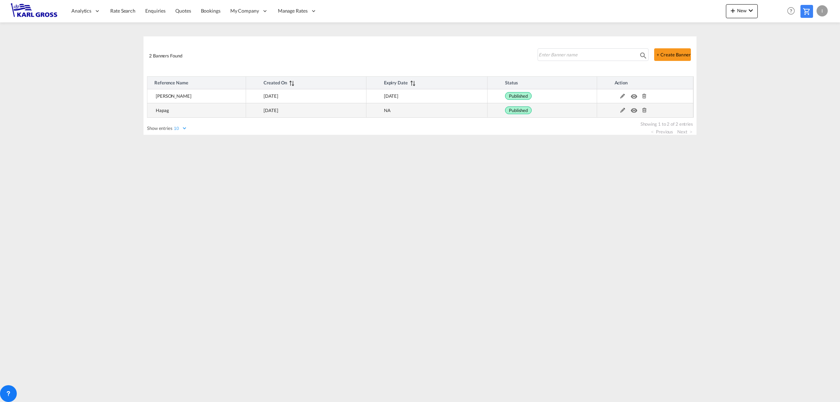
click at [642, 108] on md-icon at bounding box center [644, 110] width 9 height 5
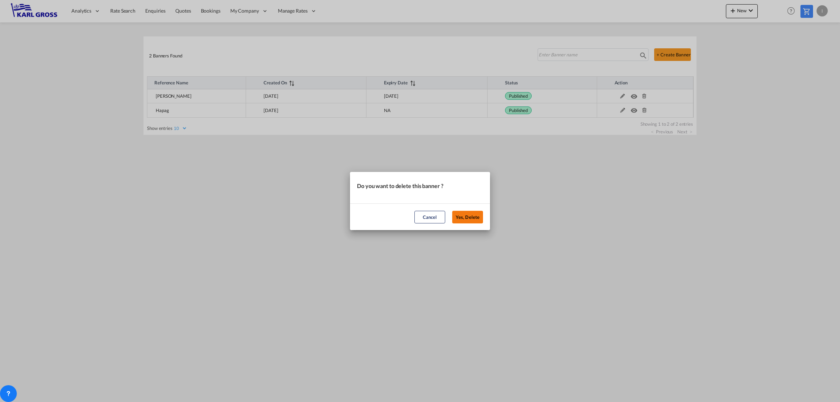
click at [457, 211] on button "Yes, Delete" at bounding box center [467, 217] width 31 height 13
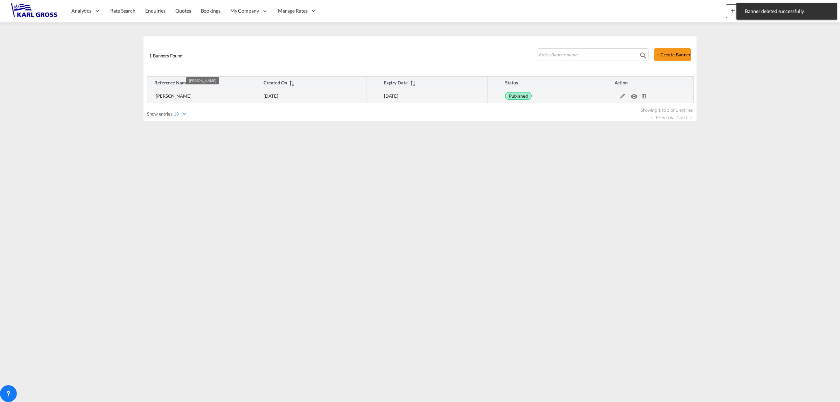
click at [195, 99] on td "Yang Ming" at bounding box center [196, 96] width 99 height 14
click at [624, 97] on md-icon at bounding box center [622, 96] width 9 height 5
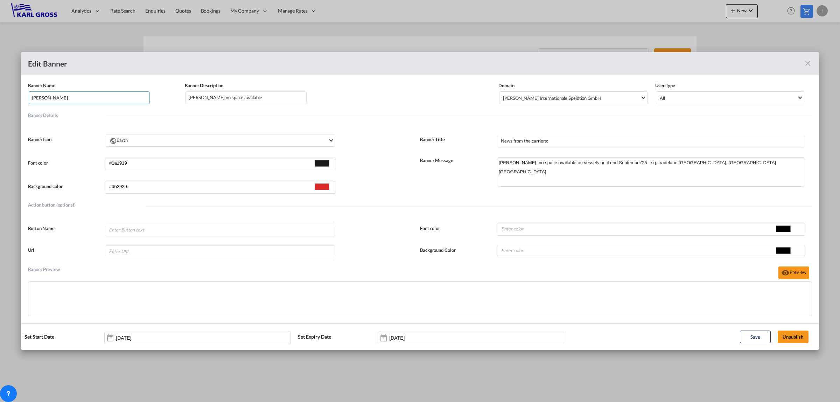
drag, startPoint x: 79, startPoint y: 98, endPoint x: -54, endPoint y: 97, distance: 133.8
click at [0, 97] on html "Analytics Dashboard Rate Search Enquiries Quotes Bookings" at bounding box center [420, 201] width 840 height 402
type input "News from the market"
click at [259, 96] on input "Yang Ming no space available" at bounding box center [246, 97] width 121 height 13
drag, startPoint x: 253, startPoint y: 97, endPoint x: 140, endPoint y: 94, distance: 113.1
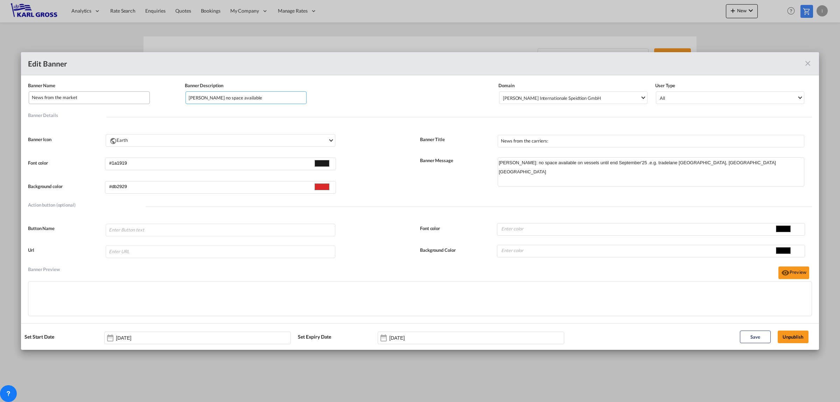
click at [161, 95] on div "Banner Name News from the market Banner Description Yang Ming no space availabl…" at bounding box center [420, 97] width 784 height 31
type input "carrier news"
click at [560, 144] on input "News from the carriers:" at bounding box center [651, 141] width 307 height 13
type input "News from the carriers"
click at [715, 160] on textarea "Yang Ming: no space available on vessels until end September'25 .e.g. tradelane…" at bounding box center [651, 171] width 307 height 29
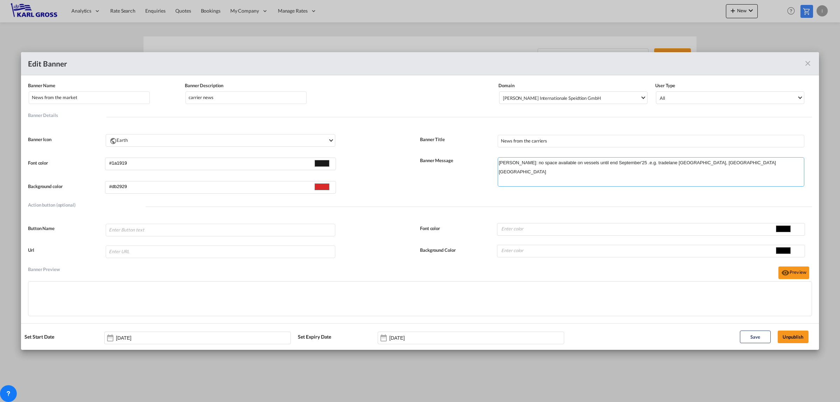
paste textarea "Hapag now also offers the option to purchase additional free time when booking …"
click at [510, 172] on textarea "Yang Ming: no space available on vessels until end September'25 .e.g. tradelane…" at bounding box center [651, 171] width 307 height 29
drag, startPoint x: 523, startPoint y: 172, endPoint x: 515, endPoint y: 171, distance: 8.2
click at [515, 171] on textarea "Yang Ming: no space available on vessels until end September'25 .e.g. tradelane…" at bounding box center [651, 171] width 307 height 29
click at [799, 272] on button "Preview" at bounding box center [794, 272] width 31 height 13
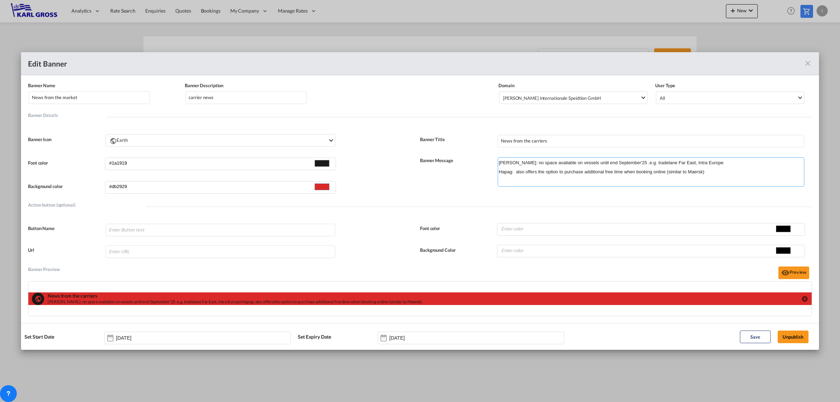
click at [499, 171] on textarea "Yang Ming: no space available on vessels until end September'25 .e.g. tradelane…" at bounding box center [651, 171] width 307 height 29
type textarea "Yang Ming: no space available on vessels until end September'25 .e.g. tradelane…"
click at [797, 276] on button "Preview" at bounding box center [794, 272] width 31 height 13
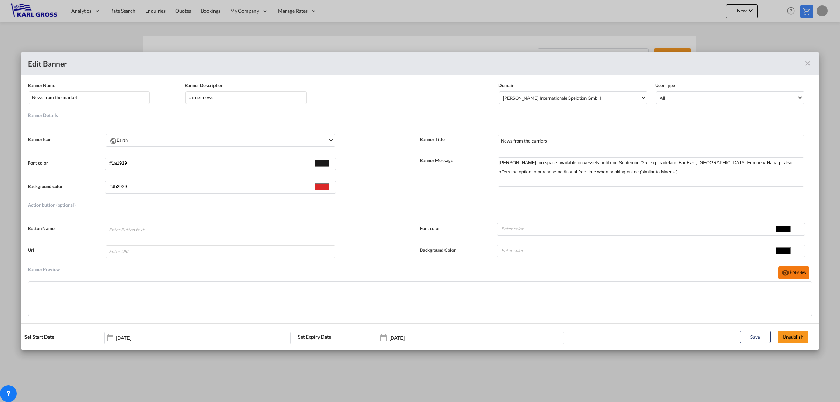
click at [793, 274] on button "Preview" at bounding box center [794, 272] width 31 height 13
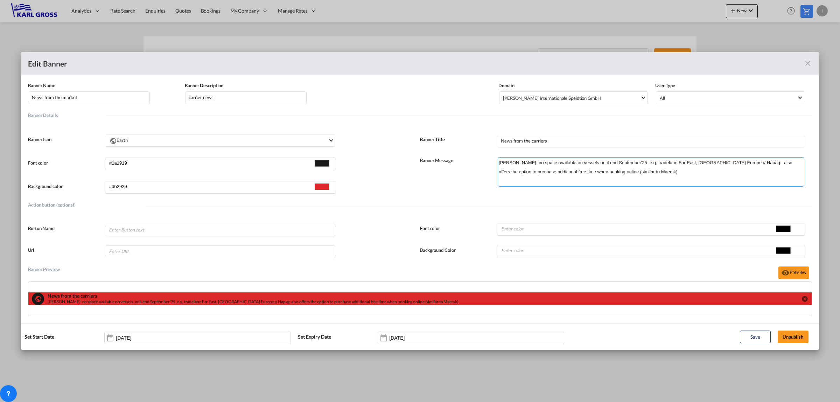
click at [704, 172] on textarea "Yang Ming: no space available on vessels until end September'25 .e.g. tradelane…" at bounding box center [651, 171] width 307 height 29
click at [708, 163] on textarea "Yang Ming: no space available on vessels until end September'25 .e.g. tradelane…" at bounding box center [651, 171] width 307 height 29
click at [709, 160] on textarea "Yang Ming: no space available on vessels until end September'25 .e.g. tradelane…" at bounding box center [651, 171] width 307 height 29
click at [710, 161] on textarea "Yang Ming: no space available on vessels until end September'25 .e.g. tradelane…" at bounding box center [651, 171] width 307 height 29
click at [711, 162] on textarea "Yang Ming: no space available on vessels until end September'25 .e.g. tradelane…" at bounding box center [651, 171] width 307 height 29
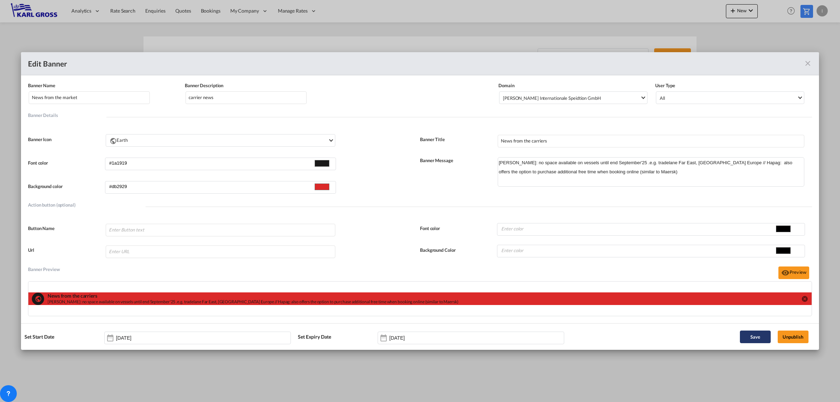
click at [760, 335] on button "Save" at bounding box center [755, 337] width 31 height 13
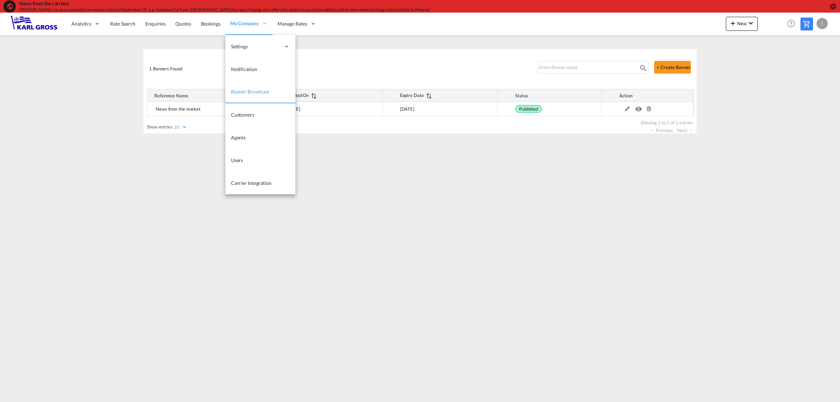
click at [255, 93] on span "Banner Broadcast" at bounding box center [250, 92] width 38 height 6
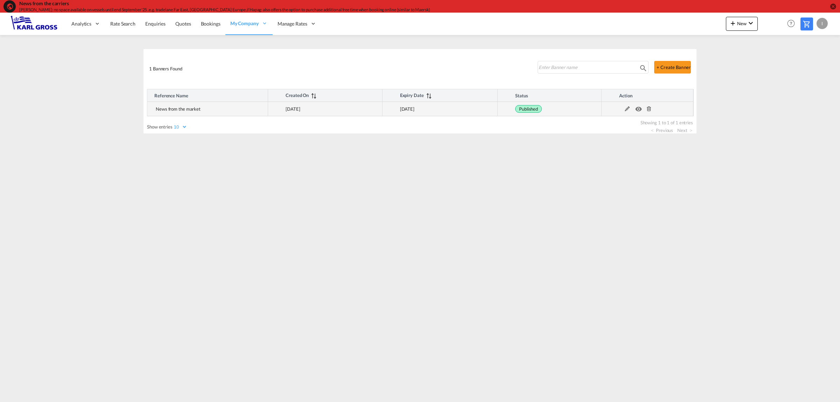
click at [629, 109] on md-icon at bounding box center [627, 108] width 9 height 5
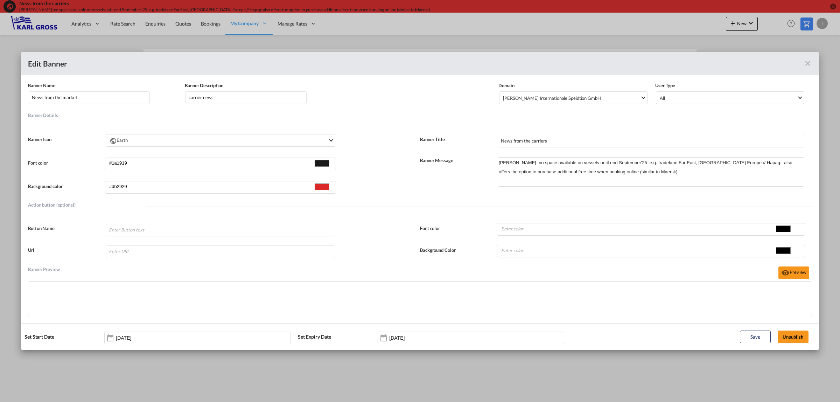
click at [44, 203] on div "Action button (optional)" at bounding box center [87, 205] width 118 height 4
click at [48, 228] on label "Button Name" at bounding box center [66, 228] width 77 height 6
click at [55, 269] on div "Banner Preview" at bounding box center [44, 272] width 32 height 17
click at [147, 231] on input "Banner NameBanner Description ..." at bounding box center [221, 230] width 230 height 13
click at [763, 335] on button "Save" at bounding box center [755, 337] width 31 height 13
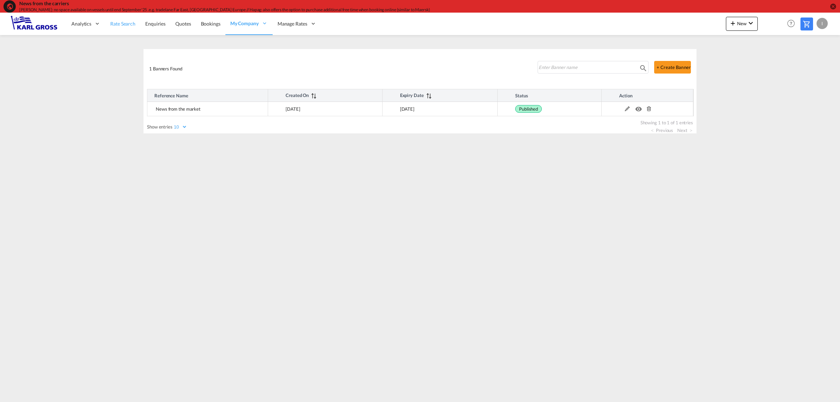
click at [117, 26] on span "Rate Search" at bounding box center [122, 24] width 25 height 6
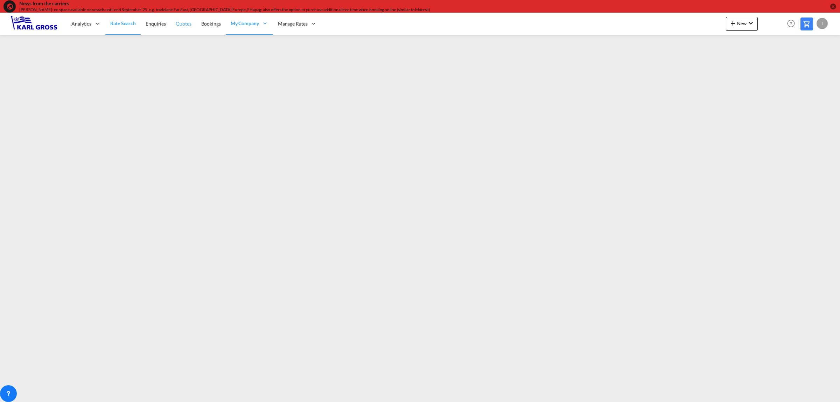
click at [186, 24] on span "Quotes" at bounding box center [183, 24] width 15 height 6
click at [182, 25] on span "Quotes" at bounding box center [182, 23] width 15 height 6
click at [130, 25] on span "Rate Search" at bounding box center [122, 24] width 25 height 6
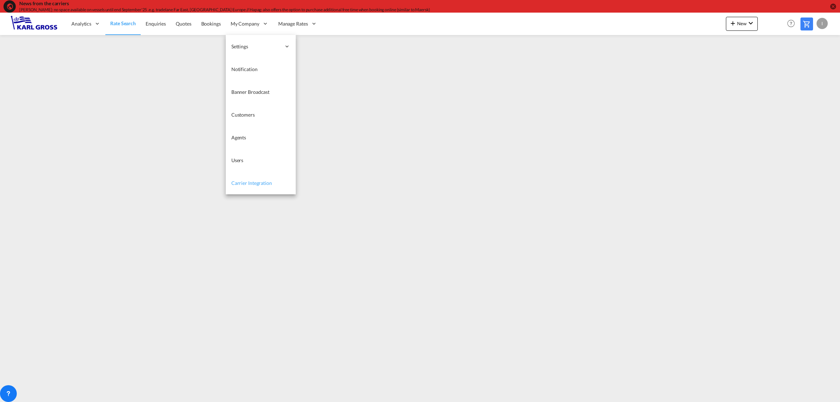
click at [251, 179] on link "Carrier Integration" at bounding box center [261, 183] width 70 height 23
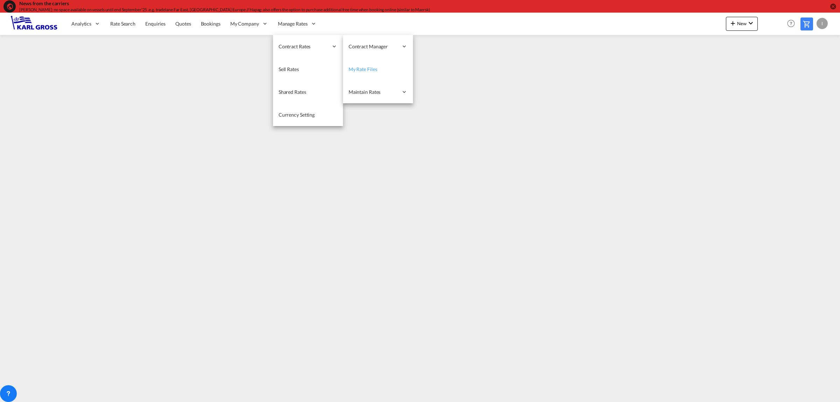
click at [359, 69] on span "My Rate Files" at bounding box center [363, 69] width 29 height 6
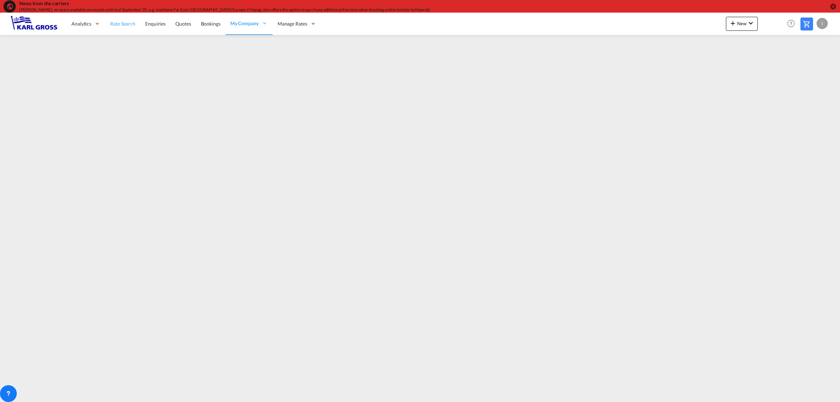
click at [121, 24] on span "Rate Search" at bounding box center [122, 24] width 25 height 6
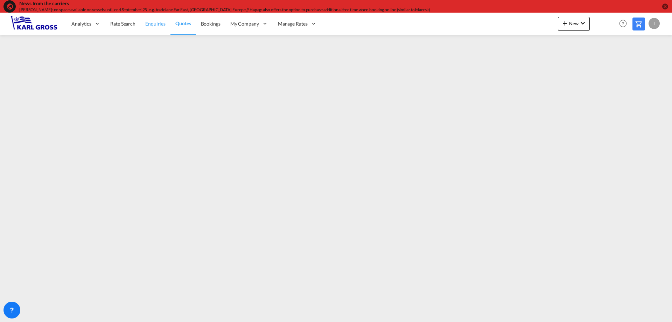
click at [154, 23] on span "Enquiries" at bounding box center [155, 24] width 20 height 6
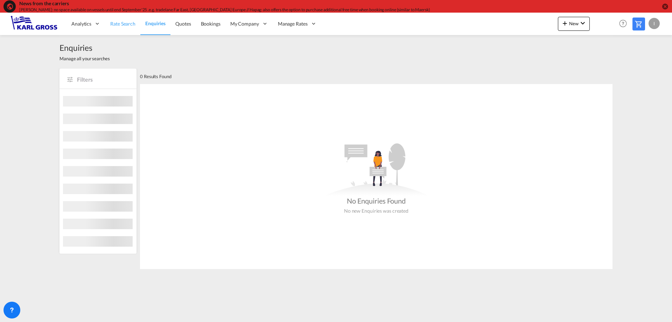
click at [133, 23] on span "Rate Search" at bounding box center [122, 24] width 25 height 6
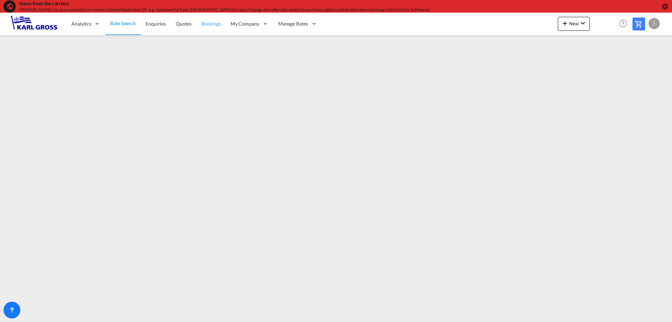
click at [217, 26] on span "Bookings" at bounding box center [211, 24] width 20 height 6
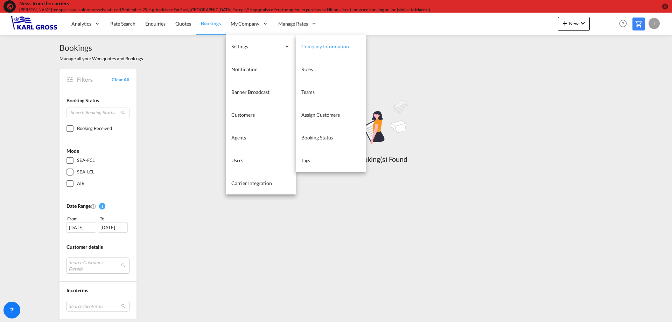
click at [335, 46] on span "Company Information" at bounding box center [325, 46] width 48 height 6
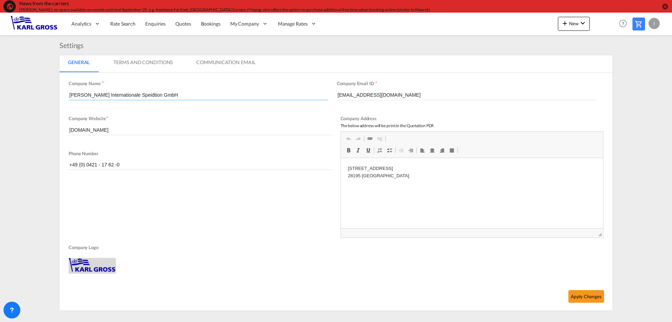
click at [135, 95] on input "Karl Gross Internationale Speidtion GmbH" at bounding box center [199, 95] width 260 height 11
click at [136, 95] on input "Karl Gross Internationale Spedtion GmbH" at bounding box center [199, 95] width 260 height 11
type input "[PERSON_NAME] Internationale Spedition GmbH"
drag, startPoint x: 363, startPoint y: 94, endPoint x: 285, endPoint y: 93, distance: 78.1
click at [285, 93] on div "Company Name * Karl Gross Internationale Spedition GmbH Company Email ID * i.bo…" at bounding box center [336, 97] width 535 height 35
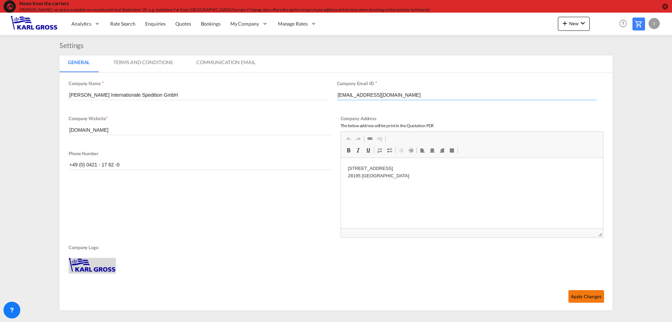
type input "info@karlgross.de"
click at [587, 298] on button "Apply Changes" at bounding box center [587, 296] width 36 height 13
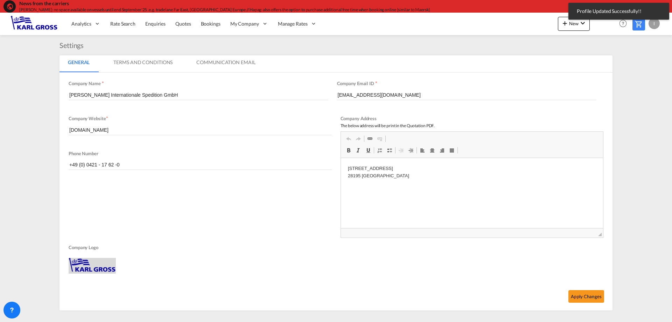
click at [137, 63] on md-tab-item "Terms And Conditions" at bounding box center [143, 63] width 76 height 17
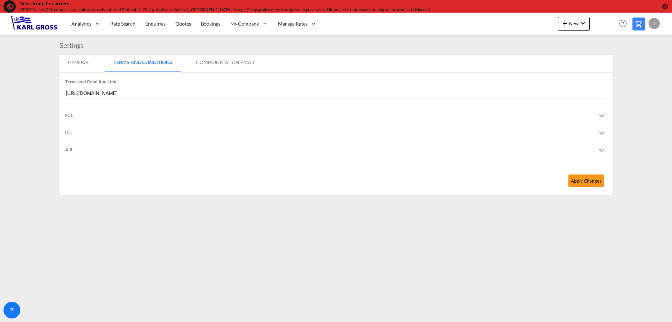
click at [215, 67] on md-tab-item "Communication Email" at bounding box center [226, 63] width 76 height 17
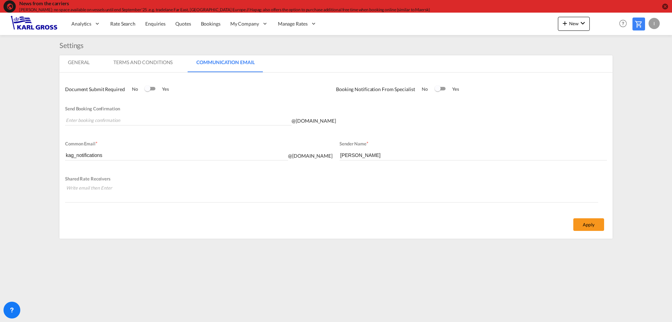
click at [160, 66] on md-tab-item "Terms And Conditions" at bounding box center [143, 63] width 76 height 17
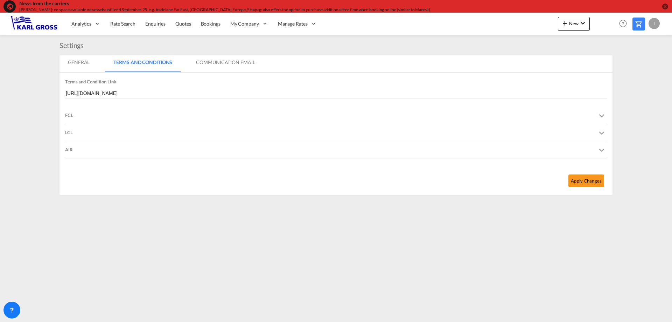
click at [78, 115] on div "FCL" at bounding box center [336, 115] width 542 height 17
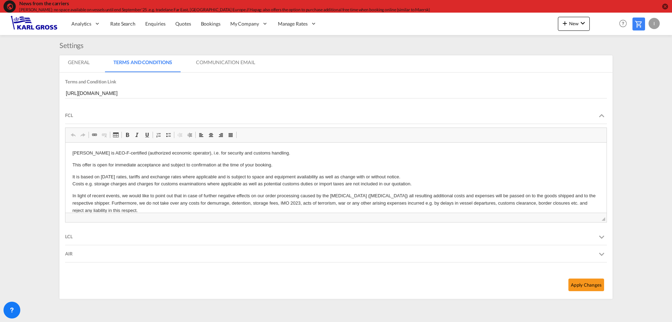
click at [78, 115] on div "FCL" at bounding box center [336, 115] width 542 height 17
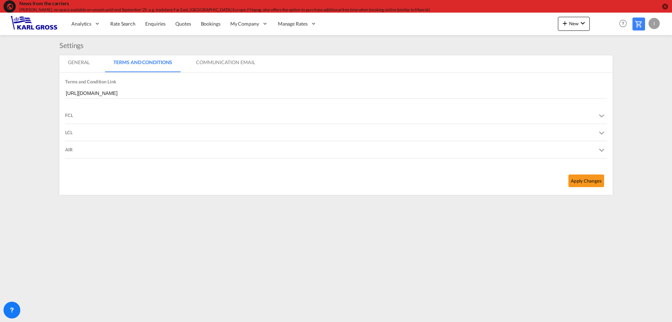
click at [90, 62] on md-tab-item "General" at bounding box center [79, 63] width 39 height 17
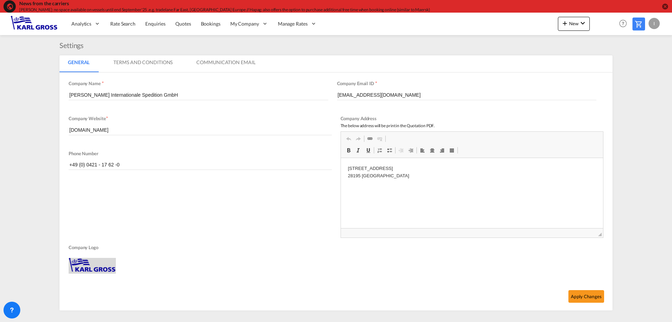
click at [221, 58] on md-tab-item "Communication Email" at bounding box center [226, 63] width 76 height 17
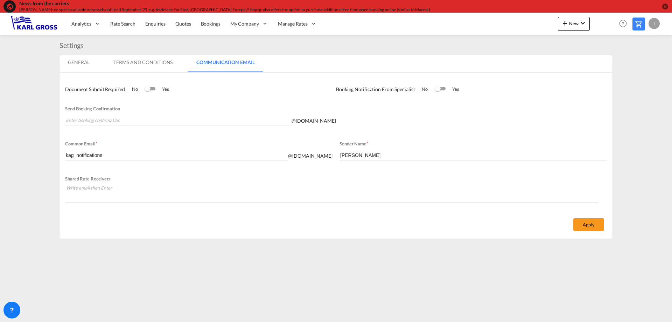
click at [159, 68] on md-tab-item "Terms And Conditions" at bounding box center [143, 63] width 76 height 17
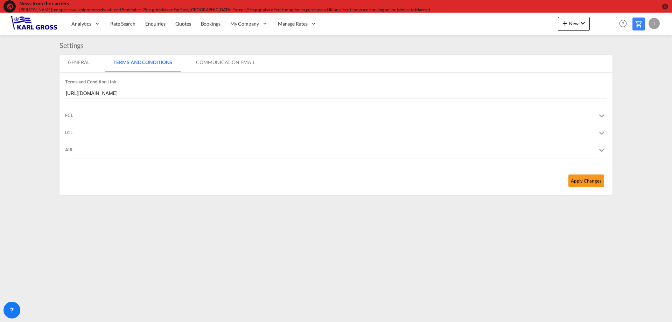
click at [84, 117] on div "FCL" at bounding box center [336, 115] width 542 height 17
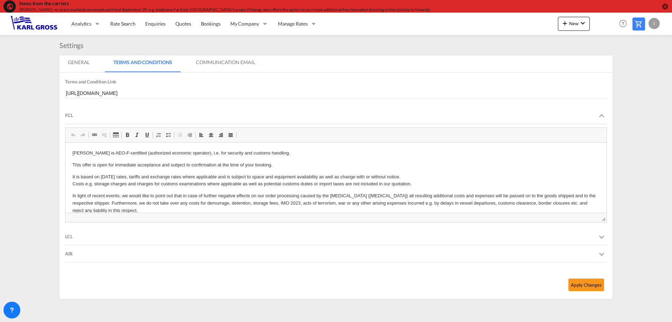
scroll to position [20, 0]
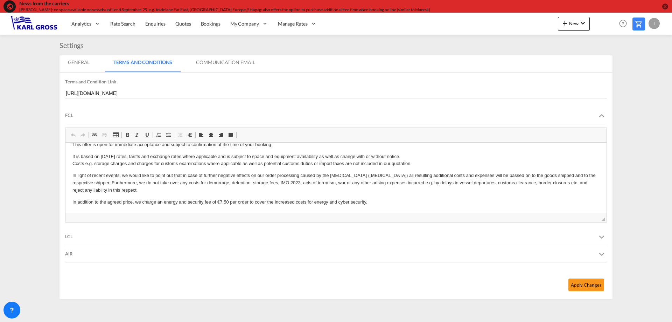
click at [88, 67] on md-tab-item "General" at bounding box center [79, 63] width 39 height 17
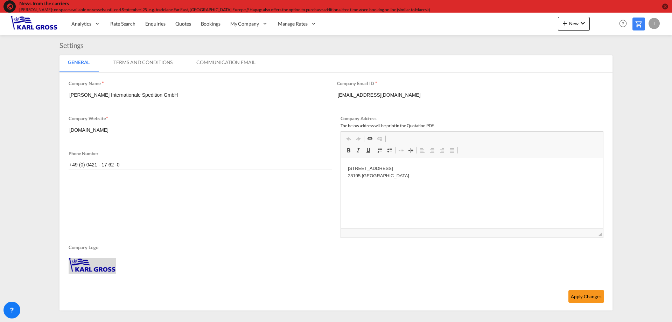
click at [135, 61] on md-tab-item "Terms And Conditions" at bounding box center [143, 63] width 76 height 17
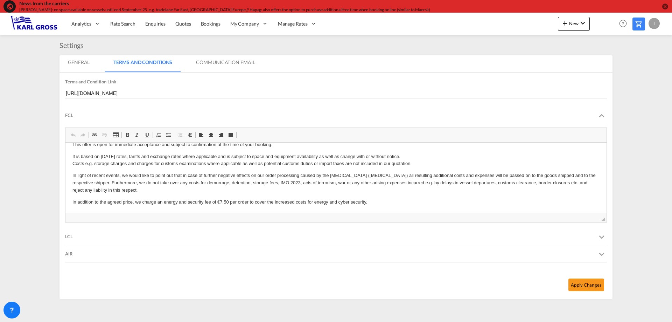
click at [207, 62] on md-tab-item "Communication Email" at bounding box center [226, 63] width 76 height 17
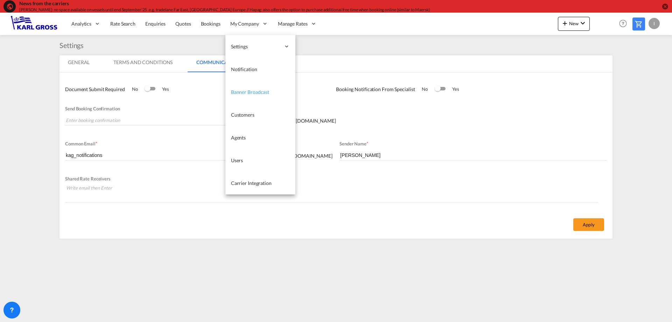
click at [258, 89] on span "Banner Broadcast" at bounding box center [250, 92] width 38 height 6
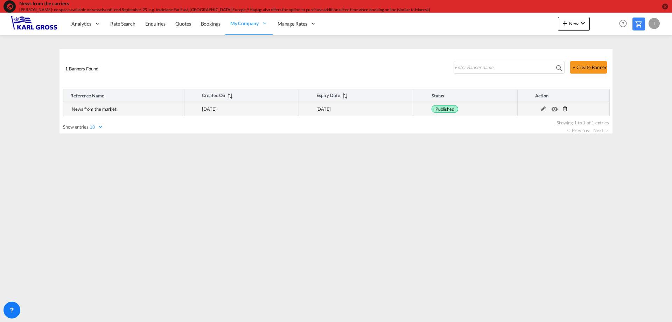
click at [542, 109] on md-icon at bounding box center [543, 108] width 9 height 5
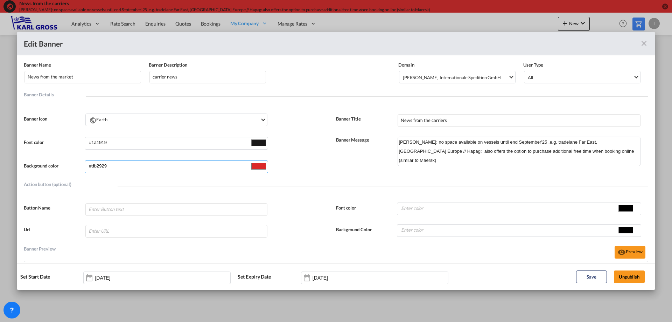
click at [260, 168] on input "#db2929" at bounding box center [259, 166] width 18 height 11
type input "#2cdb29"
type input "#cfdb29"
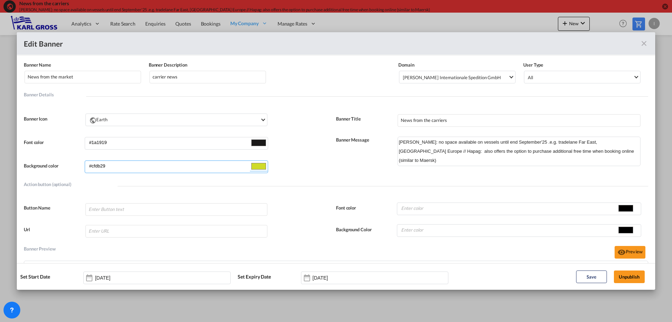
type input "#29db3e"
type input "#50db29"
type input "#dbab29"
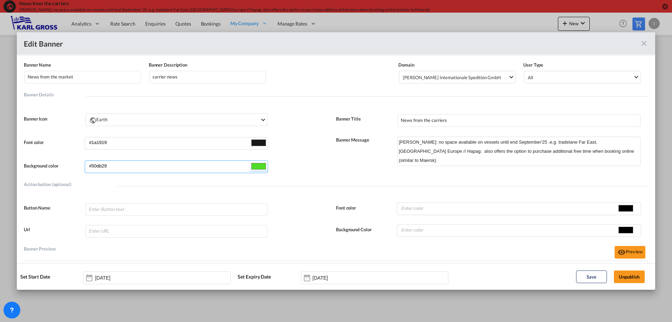
type input "#dbab29"
type input "#db9129"
type input "#db5f29"
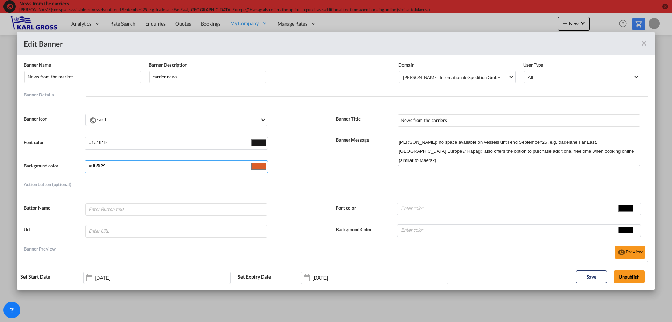
type input "#db5629"
type input "#db6729"
type input "#db7029"
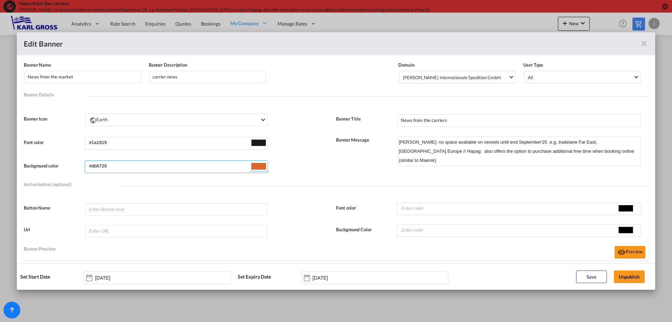
type input "#db7029"
type input "#db7929"
type input "#db7f29"
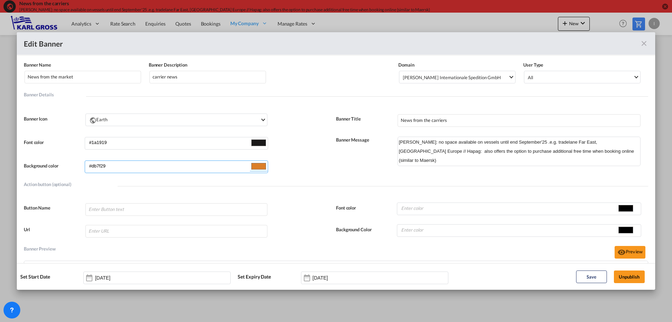
type input "#db8829"
type input "#db9129"
type input "#db9a29"
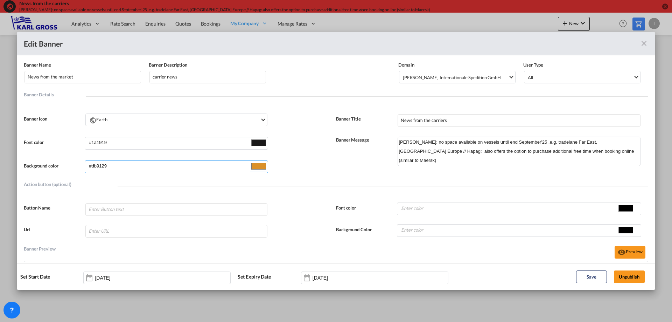
type input "#db9a29"
type input "#dba329"
type input "#dbab29"
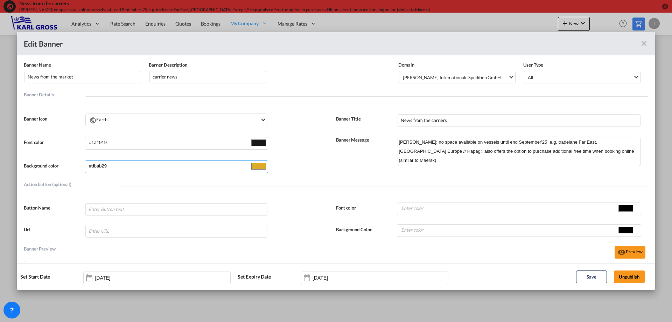
type input "#dbbd29"
type input "#dbcf29"
type input "#dbd529"
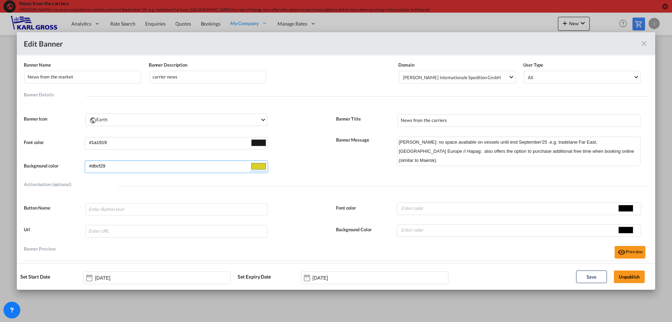
type input "#dbd529"
type input "#cfdb29"
type input "#c6db29"
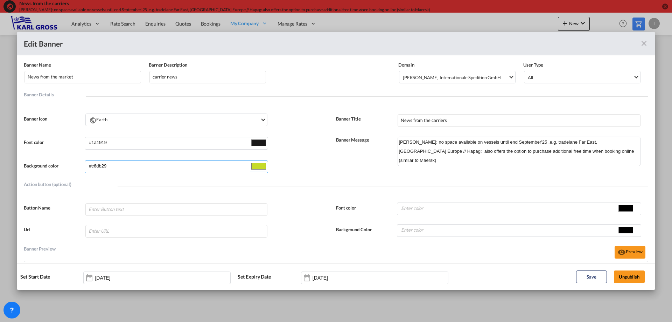
type input "#bddb29"
type input "#b7db29"
type input "#abdb29"
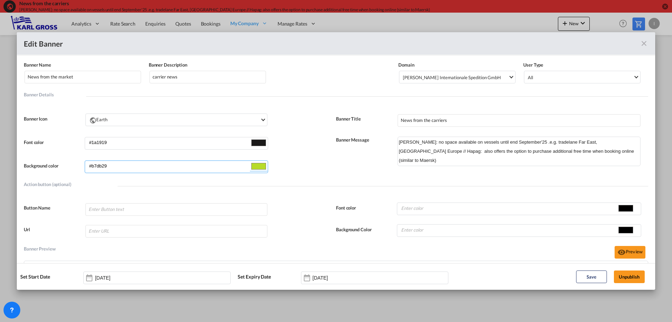
type input "#abdb29"
type input "#a6db29"
type input "#9ddb29"
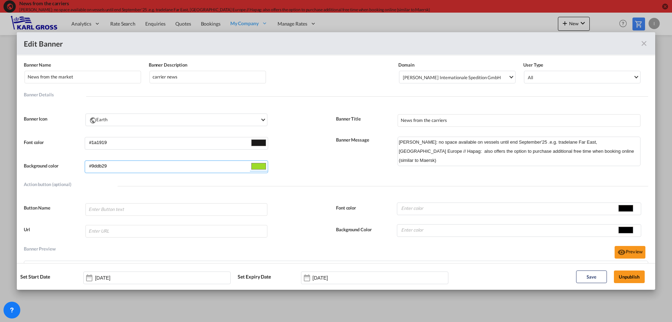
type input "#94db29"
type input "#8bdb29"
type input "#82db29"
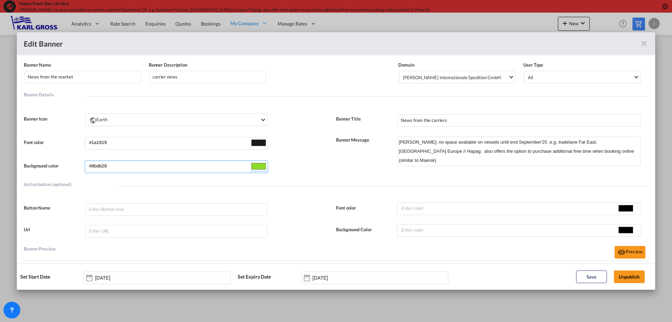
type input "#82db29"
type input "#79db29"
type input "#70db29"
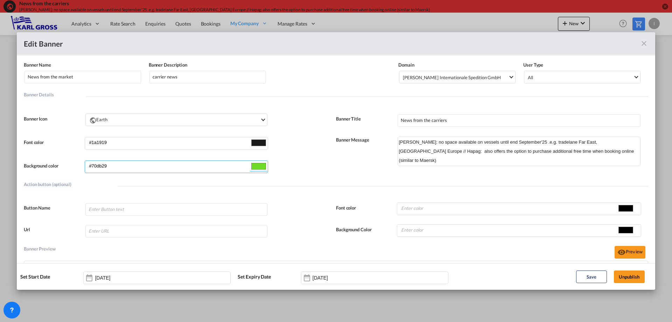
type input "#67db29"
type input "#62db29"
type input "#59db29"
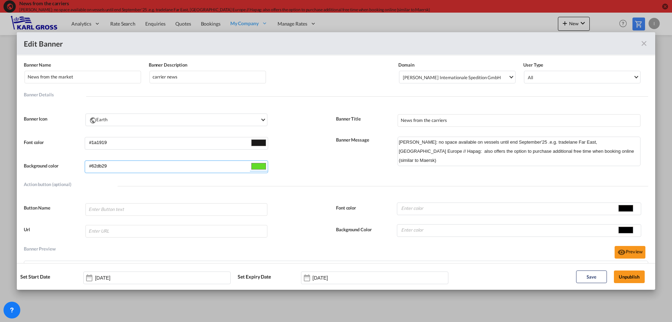
type input "#59db29"
type input "#50db29"
type input "#47db29"
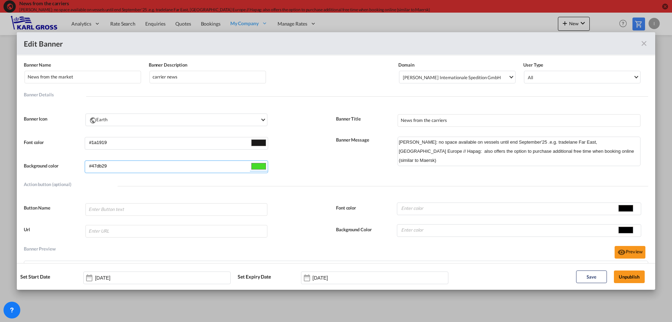
type input "#3edb29"
type input "#35db29"
type input "#2cdb29"
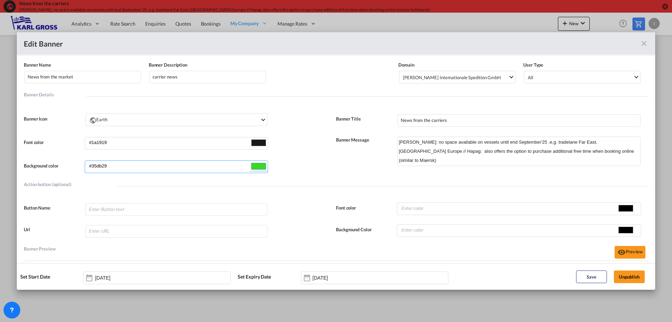
type input "#2cdb29"
type input "#29db2f"
type input "#29db35"
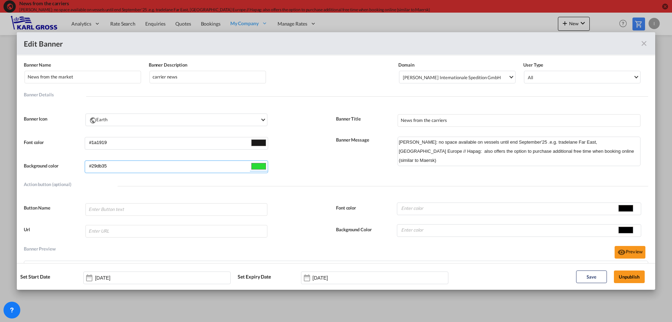
type input "#29db3e"
type input "#29db47"
type input "#29db4d"
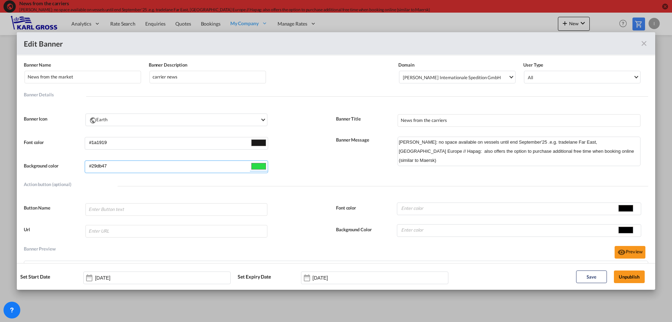
type input "#29db4d"
type input "#29db56"
type input "#29db67"
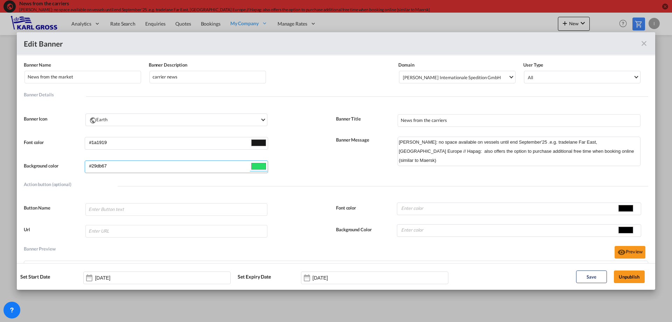
type input "#29db6d"
type input "#29db76"
type input "#29db7f"
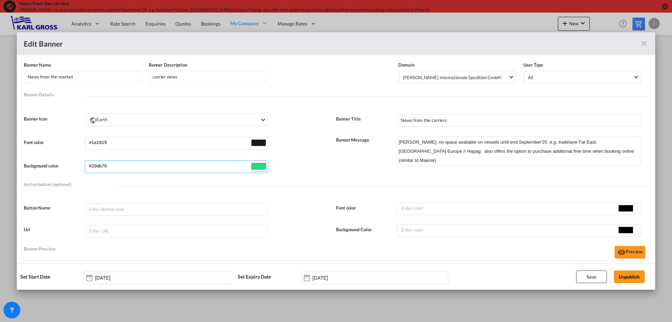
type input "#29db7f"
type input "#29db88"
type input "#29db8e"
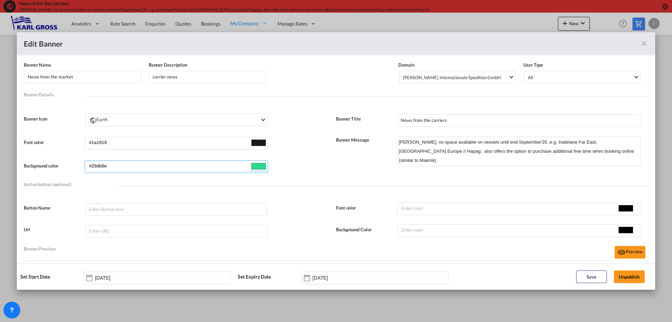
type input "#29db97"
type input "#3cdd9f"
type input "#218c63"
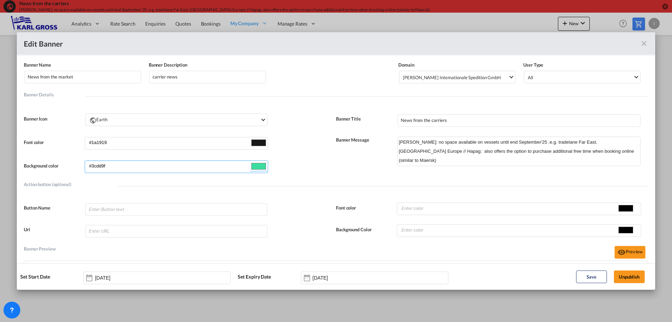
type input "#218c63"
type input "#1f8961"
click at [599, 278] on button "Save" at bounding box center [591, 276] width 31 height 13
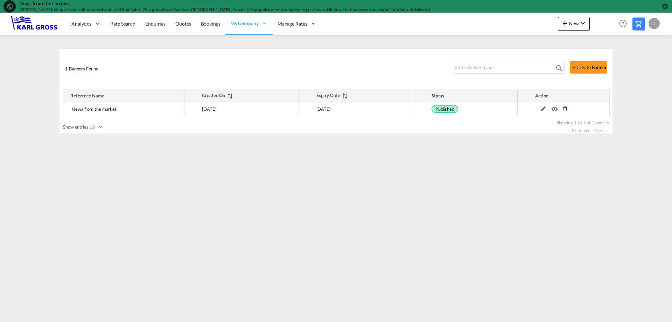
click at [604, 7] on div "News from the carriers Yang Ming: no space available on vessels until end Septe…" at bounding box center [336, 6] width 672 height 13
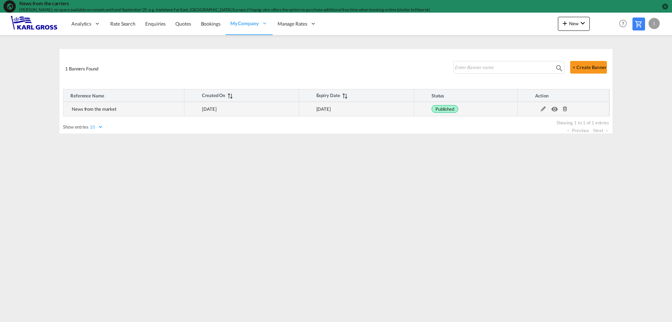
click at [544, 109] on md-icon at bounding box center [543, 108] width 9 height 5
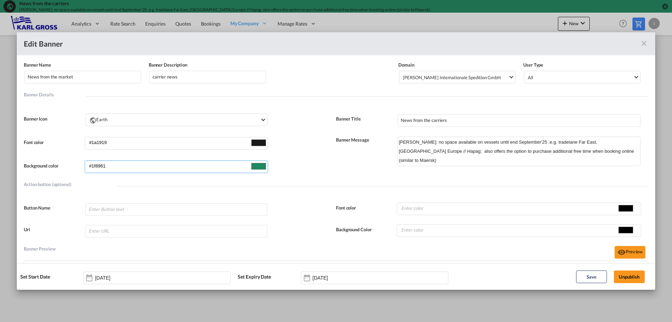
click at [255, 166] on input "#1f8961" at bounding box center [259, 166] width 18 height 11
type input "#892f1f"
type input "#e32d0d"
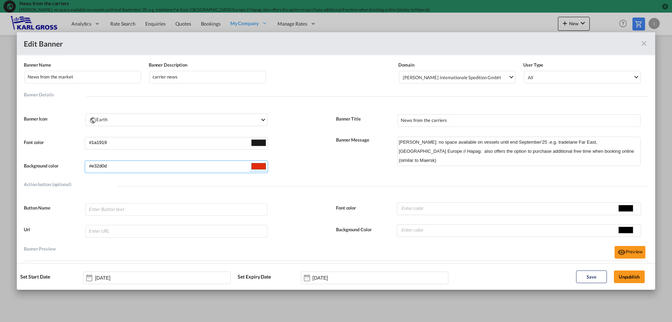
type input "#f52d0a"
click at [254, 144] on input "#1a1919" at bounding box center [259, 142] width 18 height 11
type input "#fafafa"
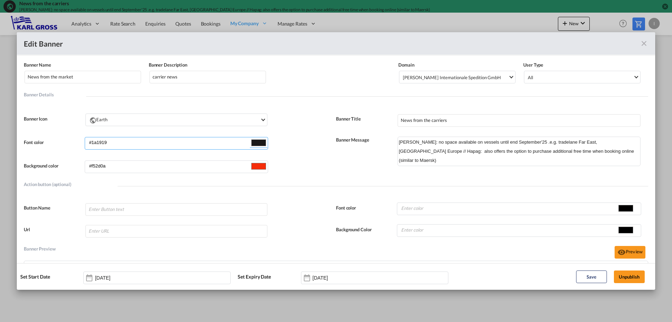
type input "#fafafa"
click at [597, 276] on button "Save" at bounding box center [591, 276] width 31 height 13
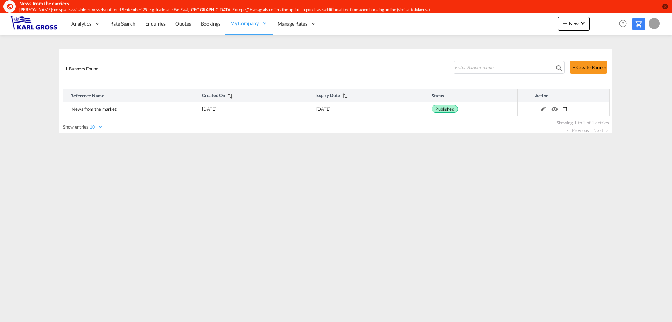
click at [246, 257] on md-content "Analytics Dashboard Rate Search Enquiries Quotes Bookings" at bounding box center [336, 167] width 672 height 309
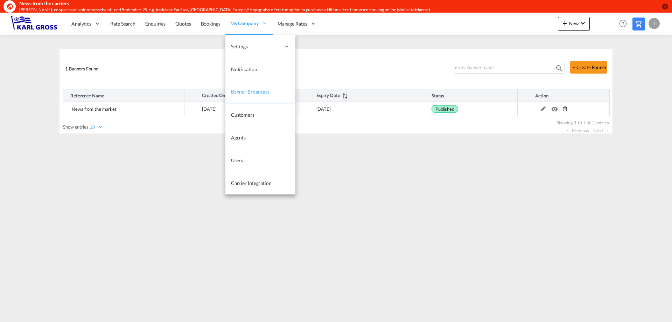
click at [272, 92] on link "Banner Broadcast" at bounding box center [260, 92] width 70 height 23
click at [256, 95] on span "Banner Broadcast" at bounding box center [250, 91] width 38 height 7
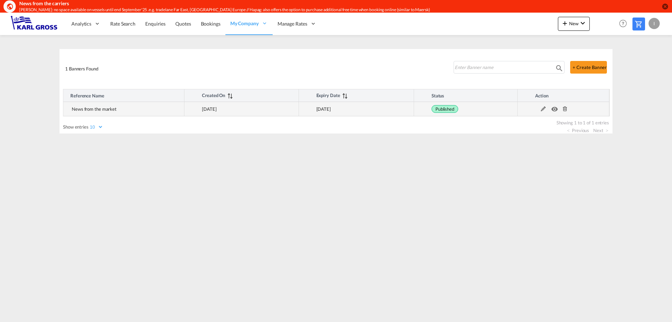
click at [541, 109] on md-icon at bounding box center [543, 108] width 9 height 5
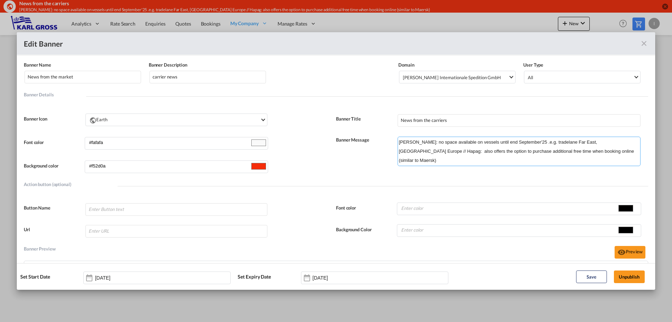
click at [606, 143] on textarea "[PERSON_NAME]: no space available on vessels until end September'25 .e.g. trade…" at bounding box center [519, 151] width 243 height 29
type textarea "[PERSON_NAME]: no space available on vessels until end September'25 .e.g. trade…"
click at [599, 278] on button "Save" at bounding box center [591, 276] width 31 height 13
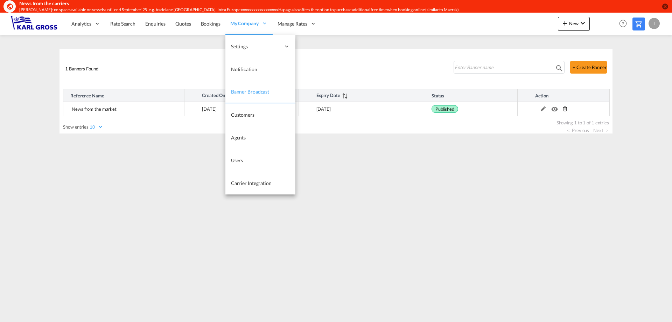
click at [251, 92] on span "Banner Broadcast" at bounding box center [250, 92] width 38 height 6
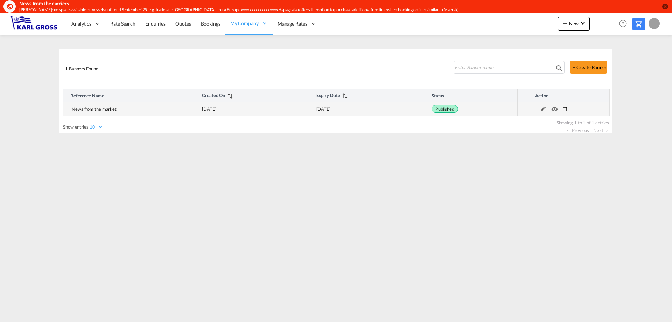
click at [540, 108] on md-icon at bounding box center [543, 108] width 9 height 5
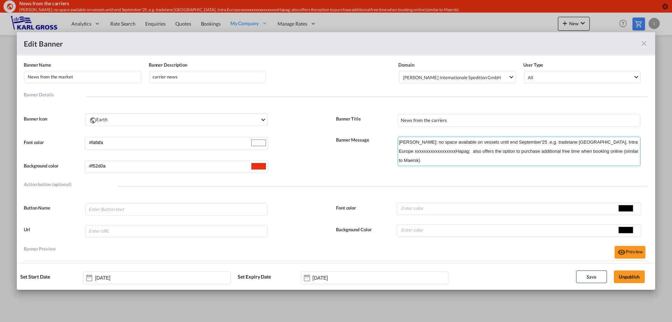
drag, startPoint x: 437, startPoint y: 151, endPoint x: 393, endPoint y: 149, distance: 43.8
click at [393, 149] on div "Banner Message [PERSON_NAME]: no space available on vessels until end September…" at bounding box center [492, 154] width 312 height 41
click at [616, 144] on textarea "[PERSON_NAME]: no space available on vessels until end September'25 .e.g. trade…" at bounding box center [519, 151] width 243 height 29
drag, startPoint x: 437, startPoint y: 152, endPoint x: 395, endPoint y: 148, distance: 41.8
click at [398, 148] on textarea "[PERSON_NAME]: no space available on vessels until end September'25 .e.g. trade…" at bounding box center [519, 151] width 243 height 29
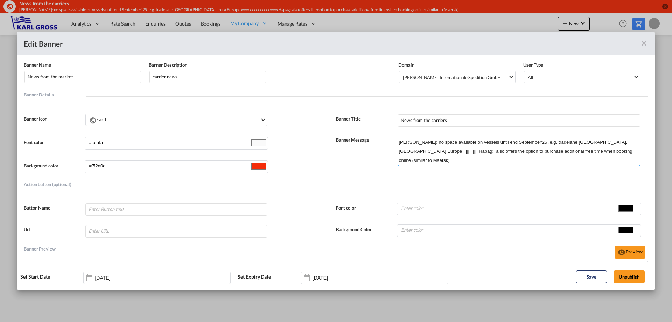
drag, startPoint x: 621, startPoint y: 143, endPoint x: 607, endPoint y: 141, distance: 14.5
click at [607, 141] on textarea "[PERSON_NAME]: no space available on vessels until end September'25 .e.g. trade…" at bounding box center [519, 151] width 243 height 29
type textarea "[PERSON_NAME]: no space available on vessels until end September'25 .e.g. trade…"
click at [588, 279] on button "Save" at bounding box center [591, 276] width 31 height 13
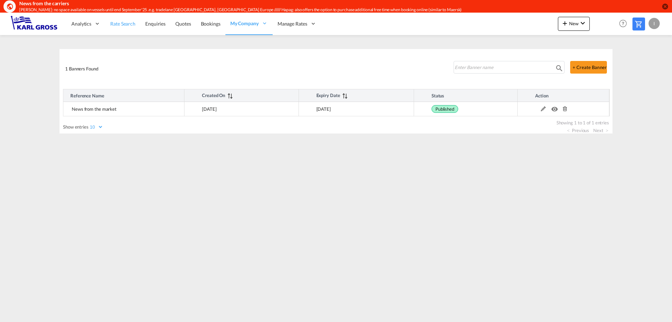
click at [121, 25] on span "Rate Search" at bounding box center [122, 24] width 25 height 6
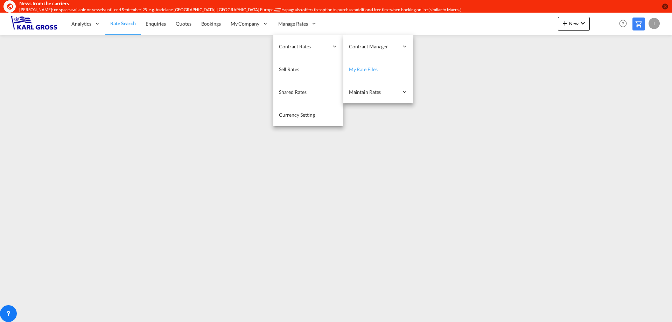
click at [377, 71] on link "My Rate Files" at bounding box center [378, 69] width 70 height 23
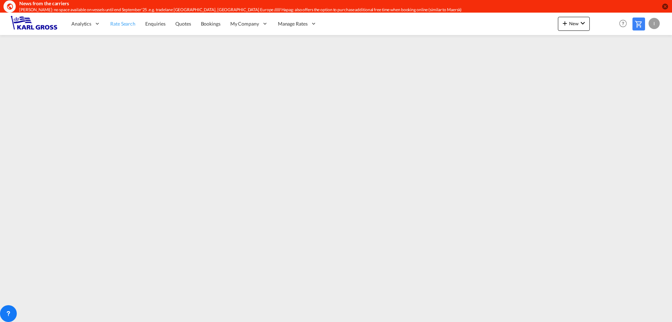
click at [125, 25] on span "Rate Search" at bounding box center [122, 24] width 25 height 6
click at [12, 310] on div at bounding box center [8, 313] width 17 height 17
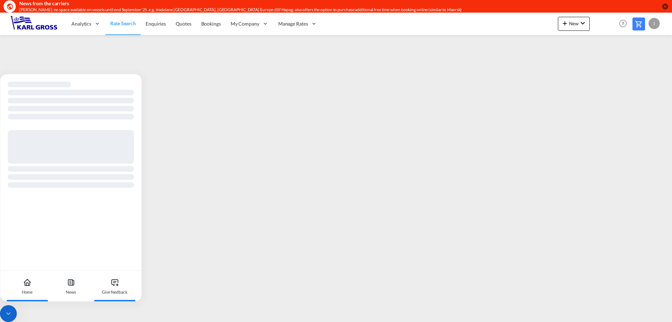
click at [119, 286] on div "Give feedback" at bounding box center [114, 286] width 39 height 31
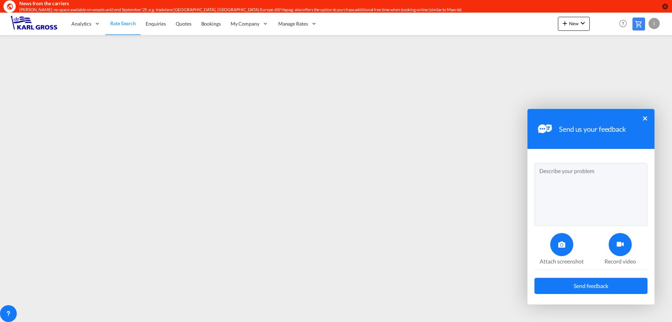
click at [564, 245] on icon at bounding box center [561, 244] width 7 height 7
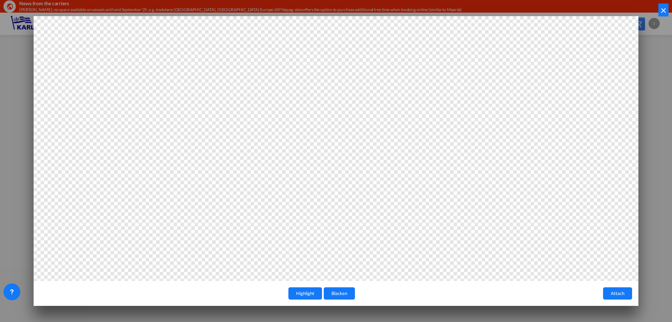
click at [662, 13] on button "×" at bounding box center [664, 10] width 10 height 13
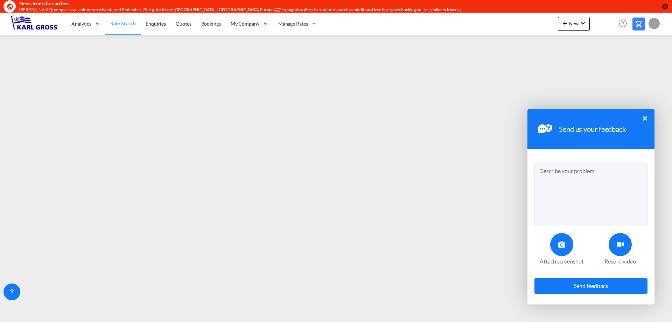
click at [625, 251] on div at bounding box center [620, 244] width 23 height 23
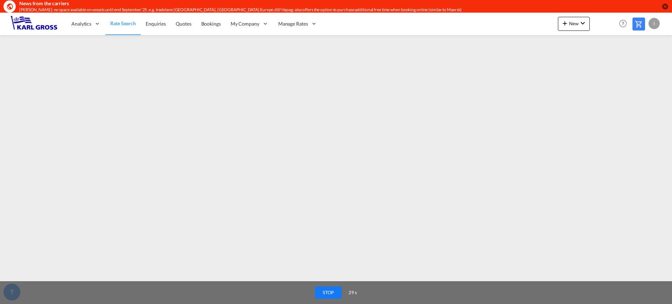
click at [331, 294] on button "STOP" at bounding box center [328, 292] width 27 height 12
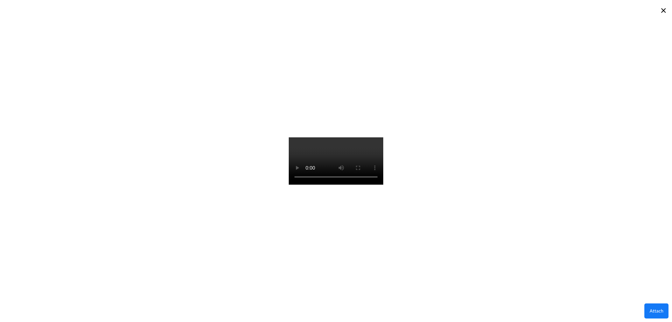
click at [663, 12] on button "×" at bounding box center [664, 10] width 10 height 13
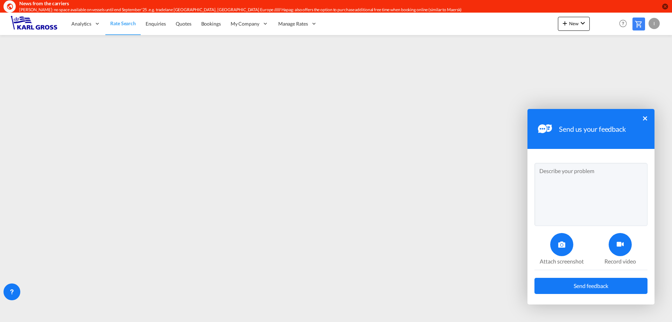
click at [646, 117] on button "×" at bounding box center [645, 118] width 4 height 4
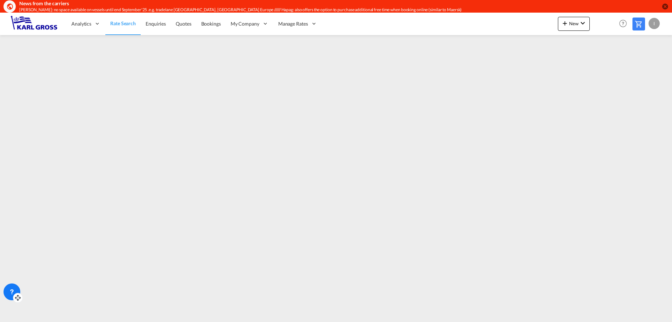
click at [9, 289] on icon at bounding box center [11, 291] width 7 height 7
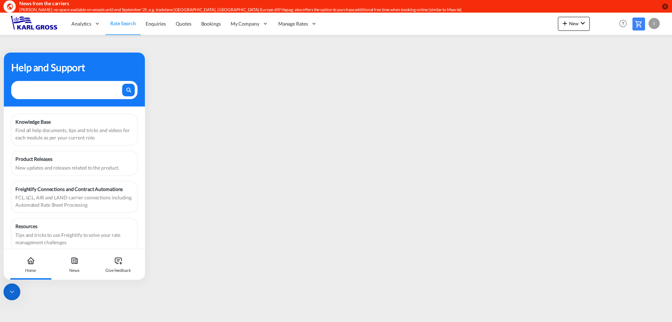
click at [60, 88] on textarea at bounding box center [68, 88] width 105 height 9
click at [44, 126] on div "Knowledge Base Find all help documents, tips and tricks and videos for each mod…" at bounding box center [74, 129] width 118 height 23
click at [121, 261] on icon at bounding box center [118, 260] width 8 height 8
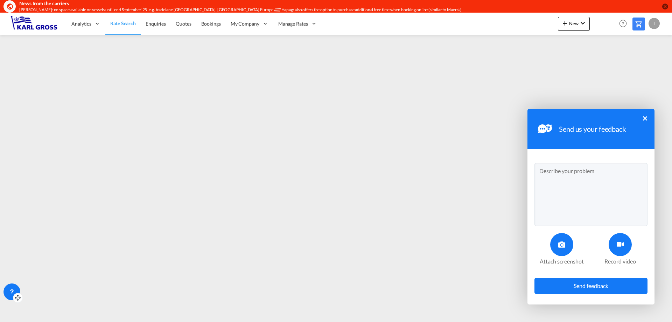
click at [556, 180] on textarea at bounding box center [591, 194] width 113 height 63
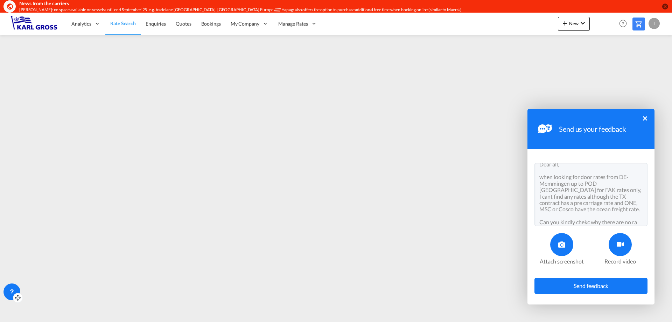
scroll to position [13, 0]
type textarea "Dear all, when looking for door rates from DE-Memmingen up to POD [GEOGRAPHIC_D…"
click at [613, 241] on div at bounding box center [620, 244] width 23 height 23
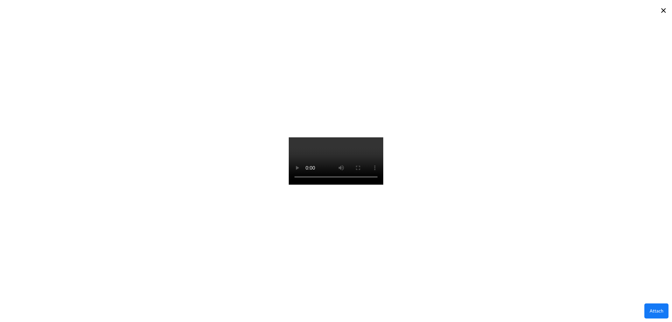
click at [658, 312] on button "Attach" at bounding box center [657, 310] width 24 height 15
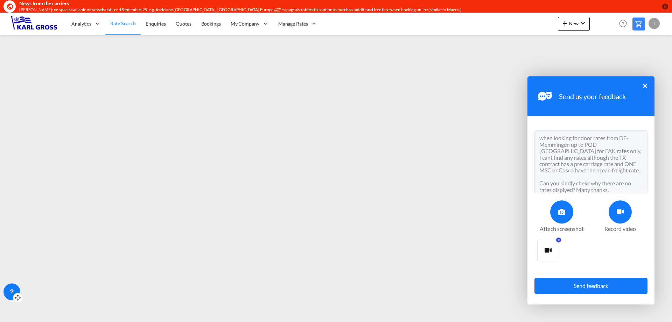
click at [605, 284] on span "Send feedback" at bounding box center [591, 286] width 35 height 6
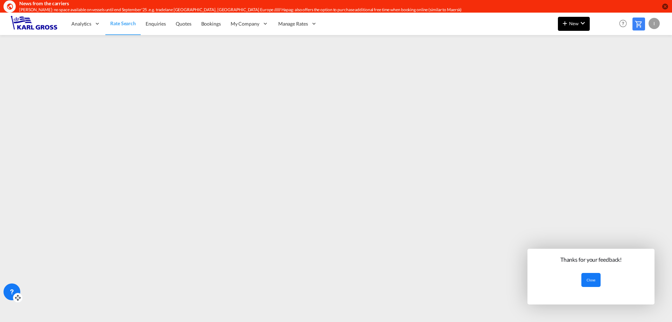
click at [583, 21] on md-icon "icon-chevron-down" at bounding box center [583, 23] width 8 height 8
click at [176, 27] on md-backdrop at bounding box center [336, 161] width 672 height 322
click at [179, 24] on span "Quotes" at bounding box center [183, 24] width 15 height 6
click at [121, 25] on span "Rate Search" at bounding box center [122, 24] width 25 height 6
click at [596, 279] on button "Close" at bounding box center [591, 280] width 19 height 14
